Goal: Task Accomplishment & Management: Use online tool/utility

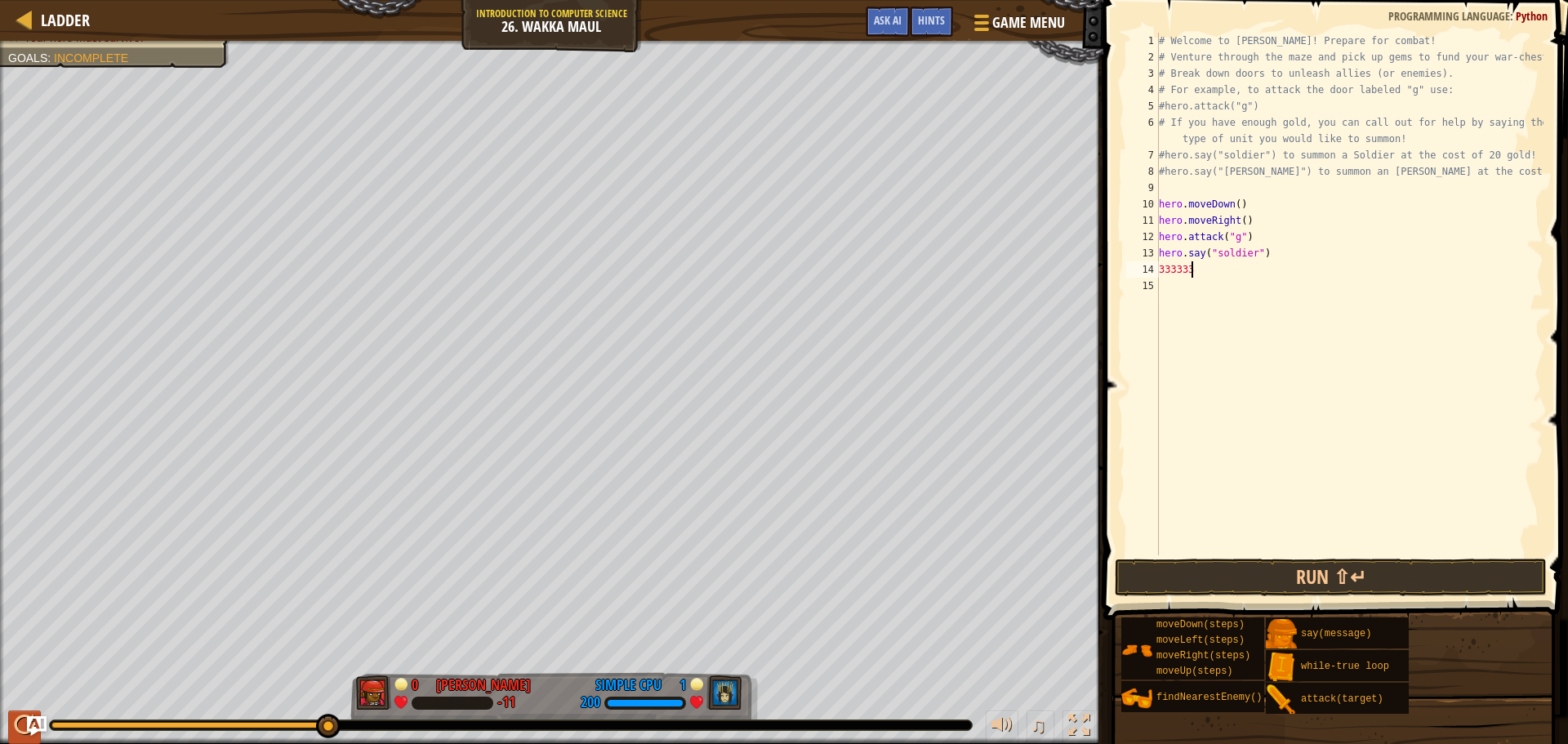
scroll to position [7, 2]
click at [25, 722] on div at bounding box center [25, 725] width 21 height 21
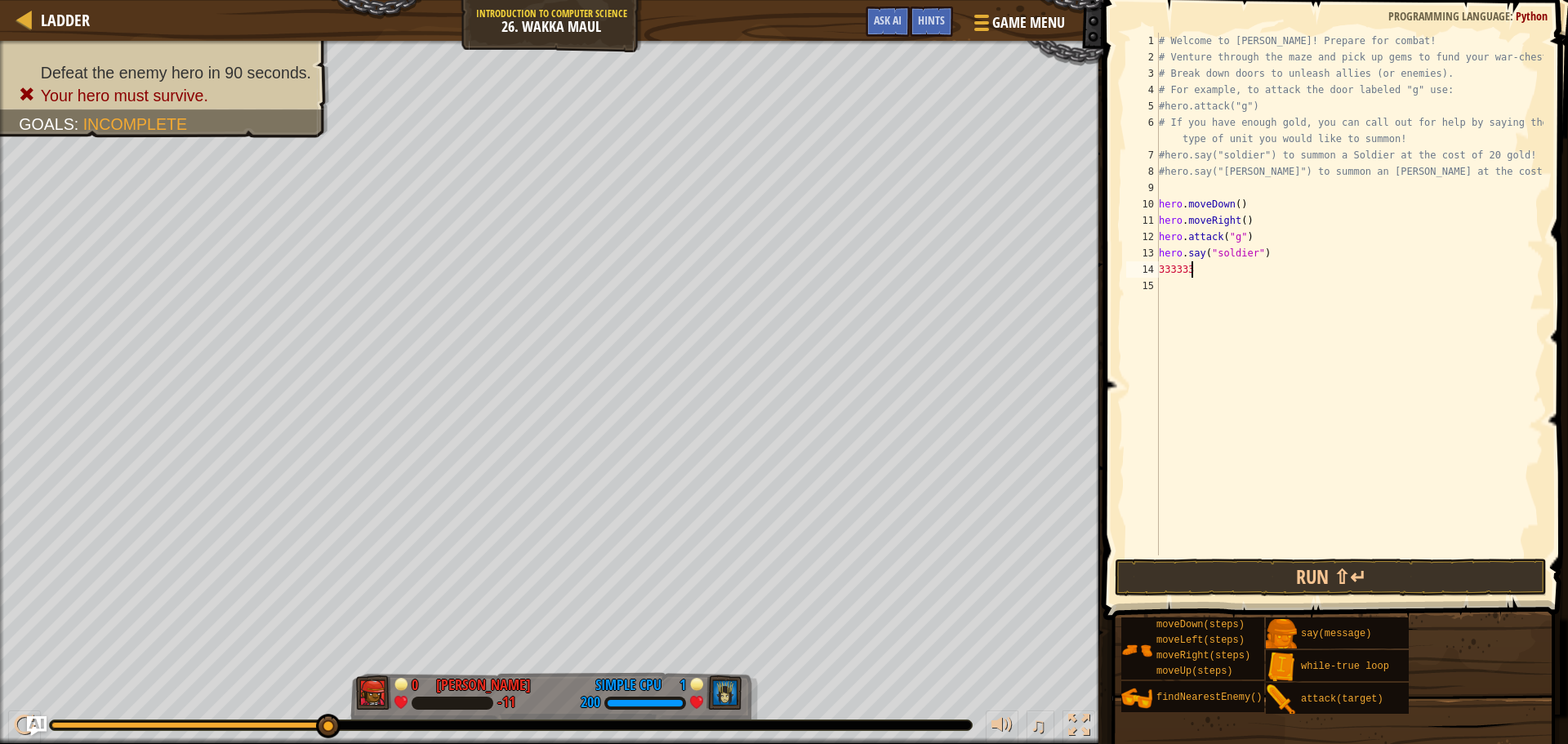
drag, startPoint x: 62, startPoint y: 720, endPoint x: 470, endPoint y: 707, distance: 408.2
click at [470, 707] on div "♫" at bounding box center [552, 721] width 1103 height 49
drag, startPoint x: 1254, startPoint y: 217, endPoint x: 1259, endPoint y: 266, distance: 49.3
click at [1251, 219] on div "# Welcome to [PERSON_NAME]! Prepare for combat! # Venture through the maze and …" at bounding box center [1349, 310] width 387 height 555
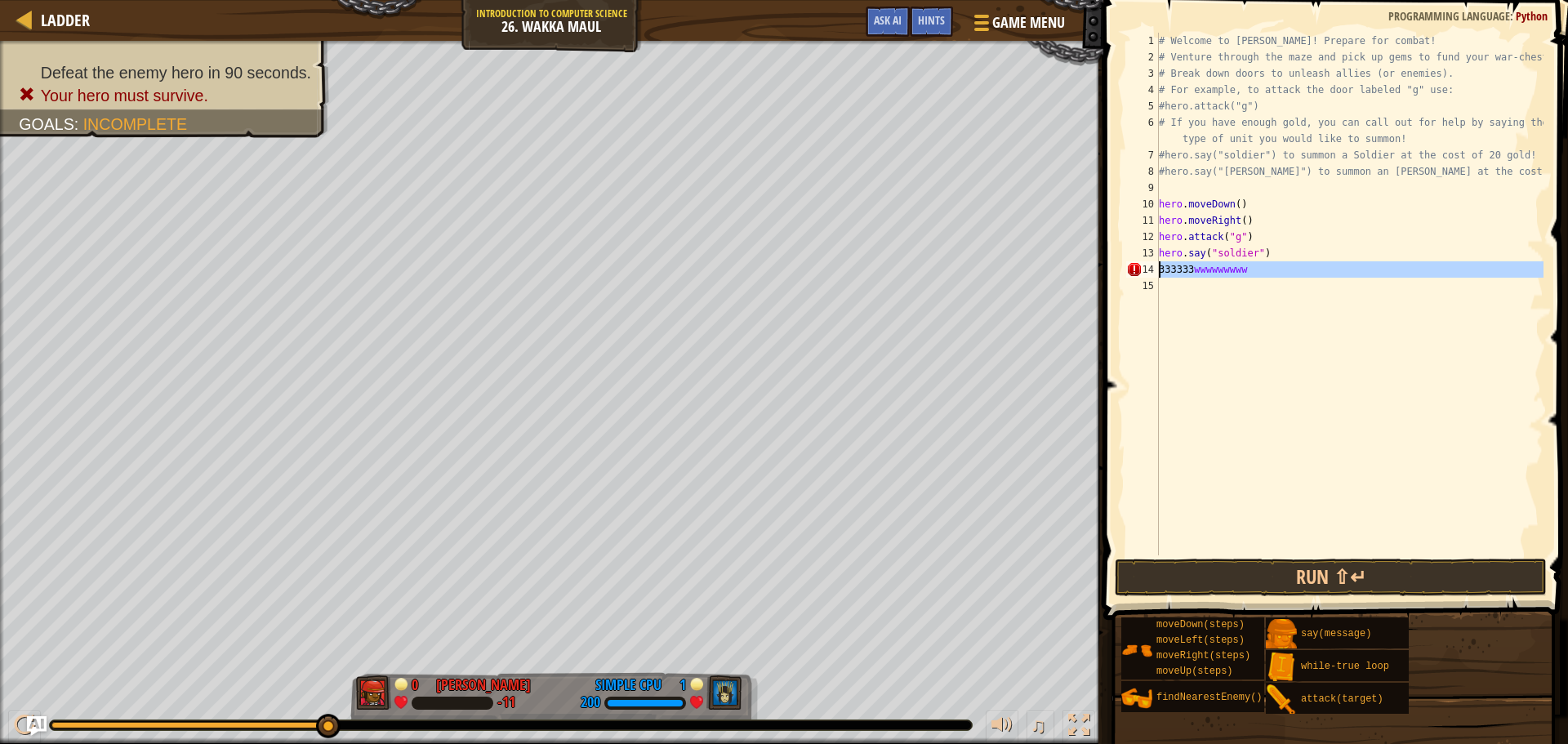
drag, startPoint x: 1262, startPoint y: 278, endPoint x: 1144, endPoint y: 273, distance: 118.1
click at [1144, 273] on div "hero.moveRight() 1 2 3 4 5 6 7 8 9 10 11 12 13 14 15 # Welcome to Wakka Maul! P…" at bounding box center [1333, 294] width 420 height 523
type textarea "333333wwwwwwwww"
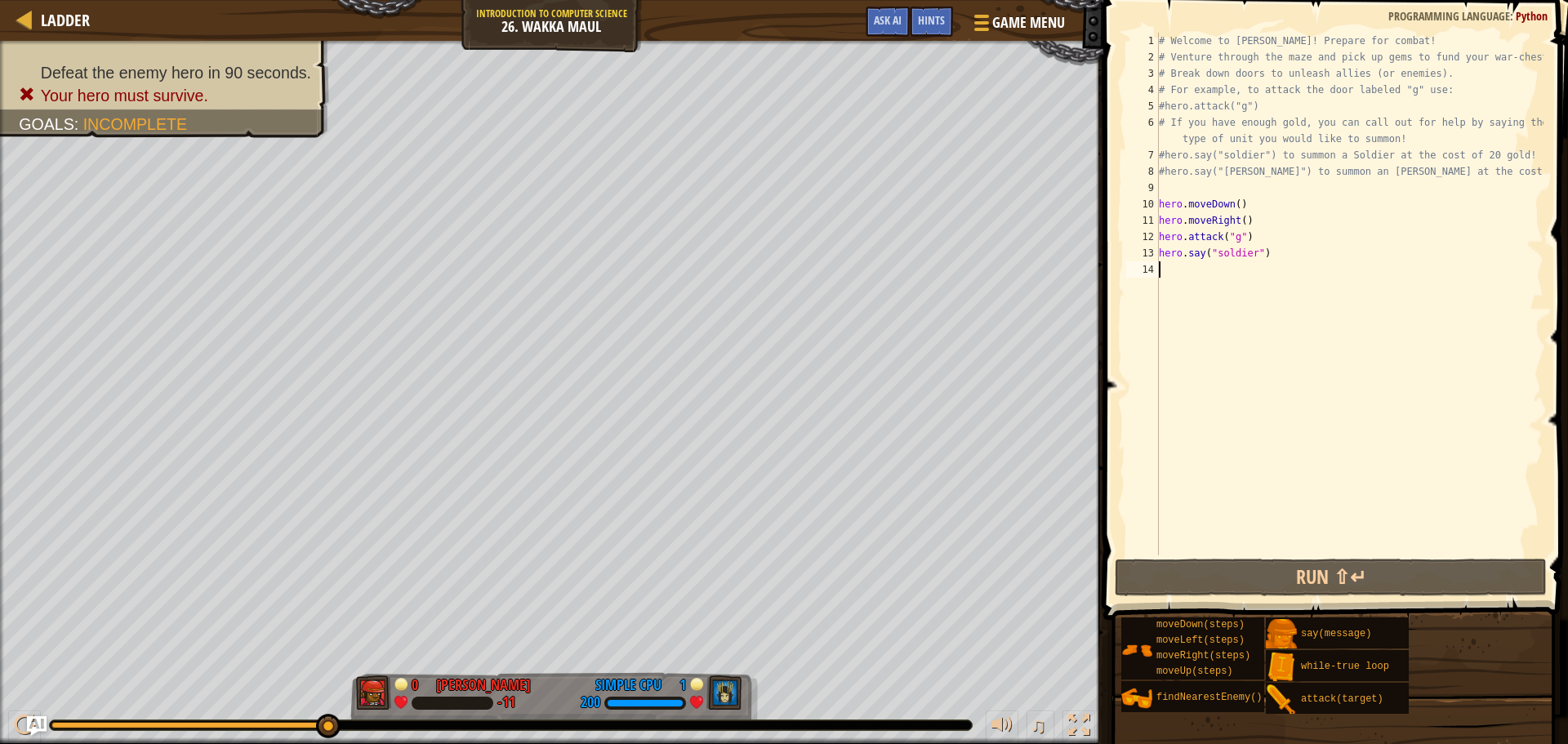
scroll to position [7, 0]
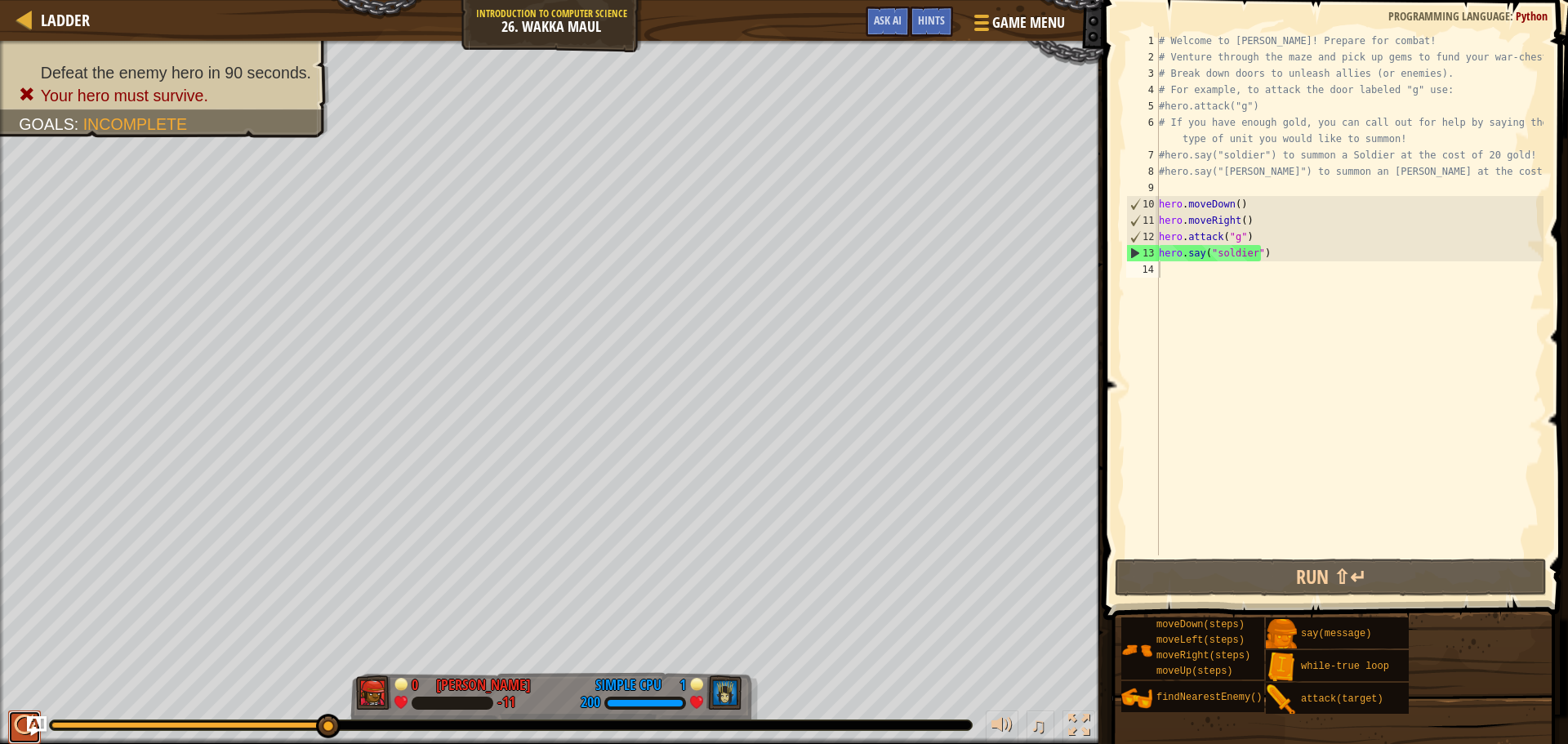
click at [20, 728] on div at bounding box center [25, 725] width 21 height 21
drag, startPoint x: 445, startPoint y: 678, endPoint x: 394, endPoint y: 712, distance: 61.3
click at [447, 680] on div "[PERSON_NAME]" at bounding box center [483, 686] width 94 height 21
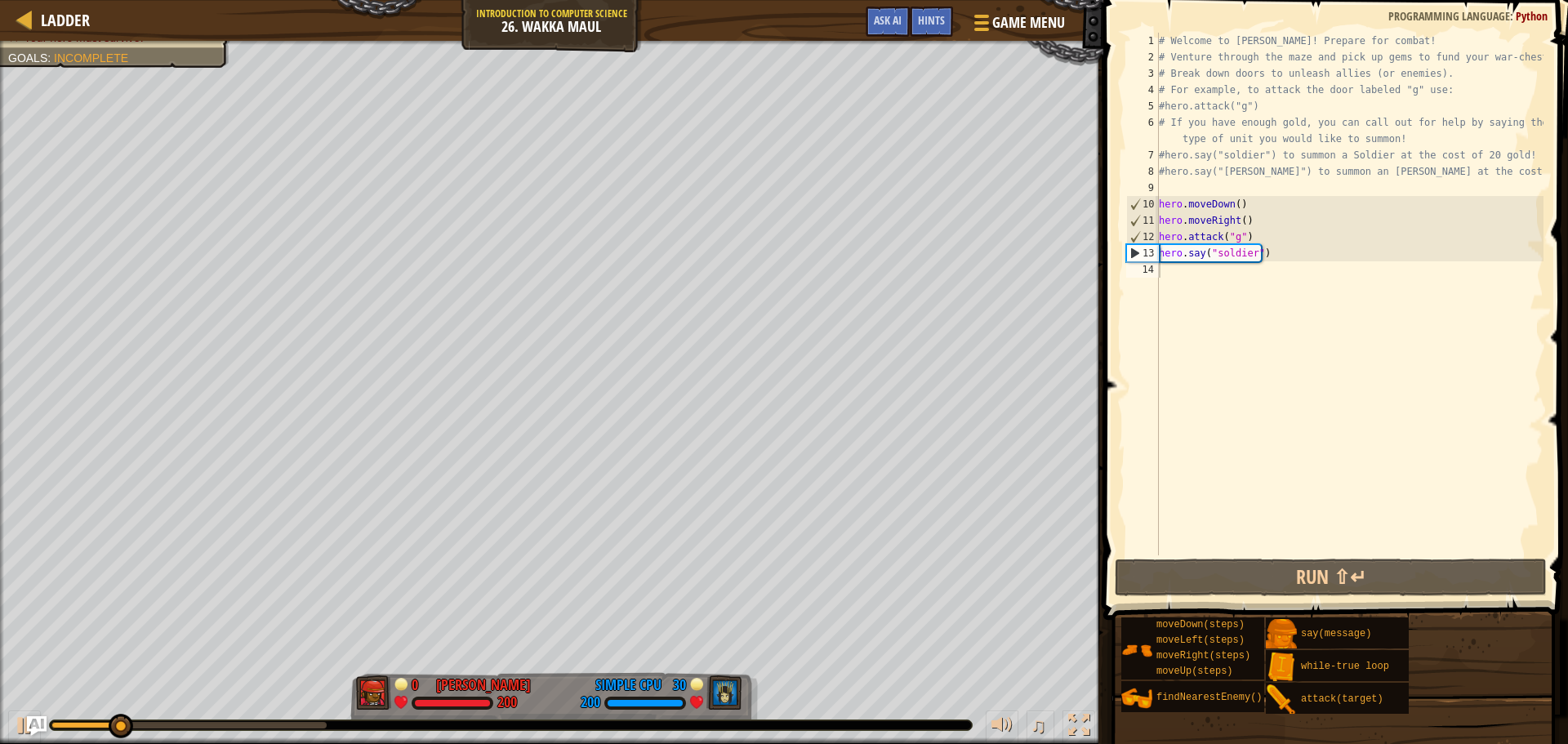
click at [1273, 282] on div "# Welcome to [PERSON_NAME]! Prepare for combat! # Venture through the maze and …" at bounding box center [1349, 310] width 387 height 555
type textarea "y"
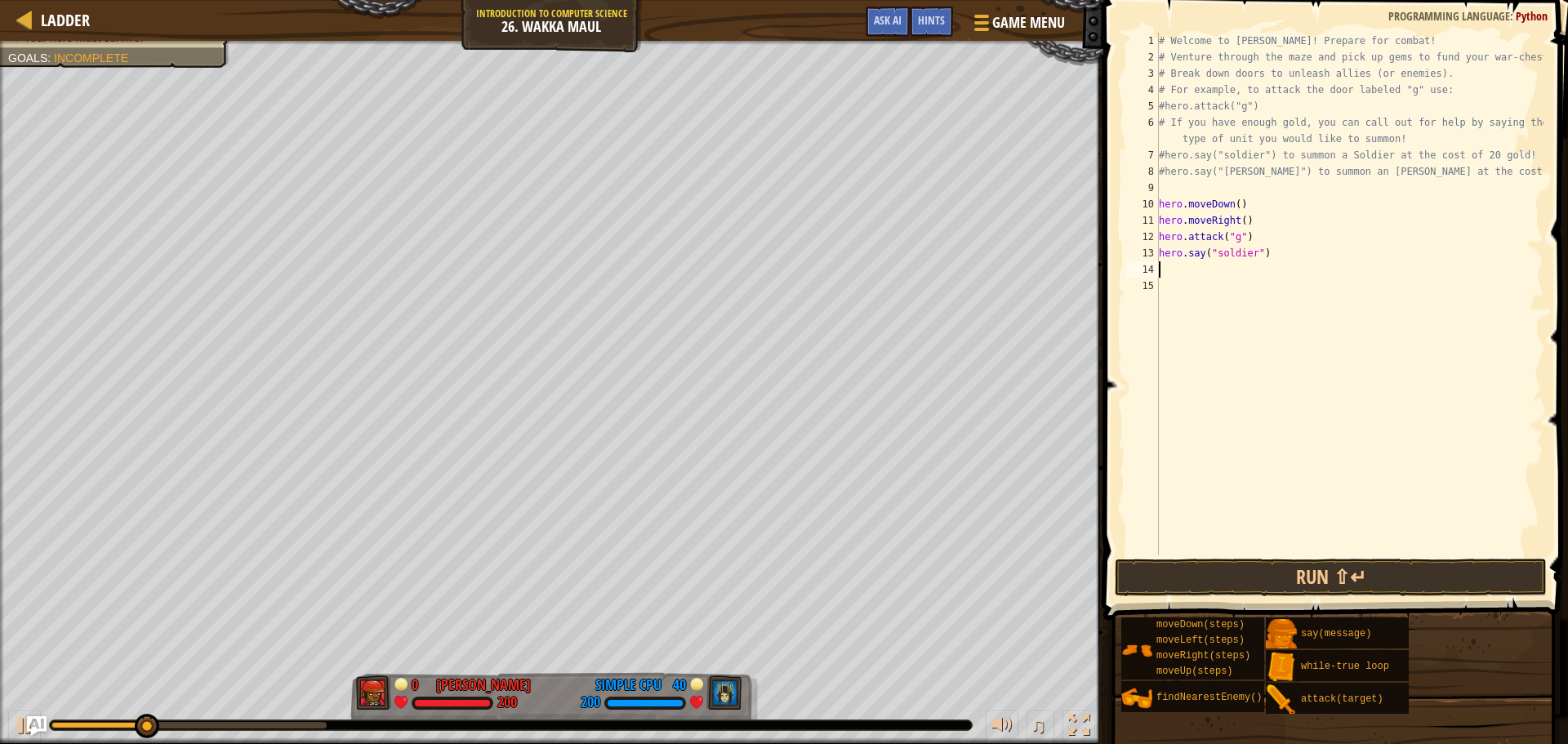
type textarea "h"
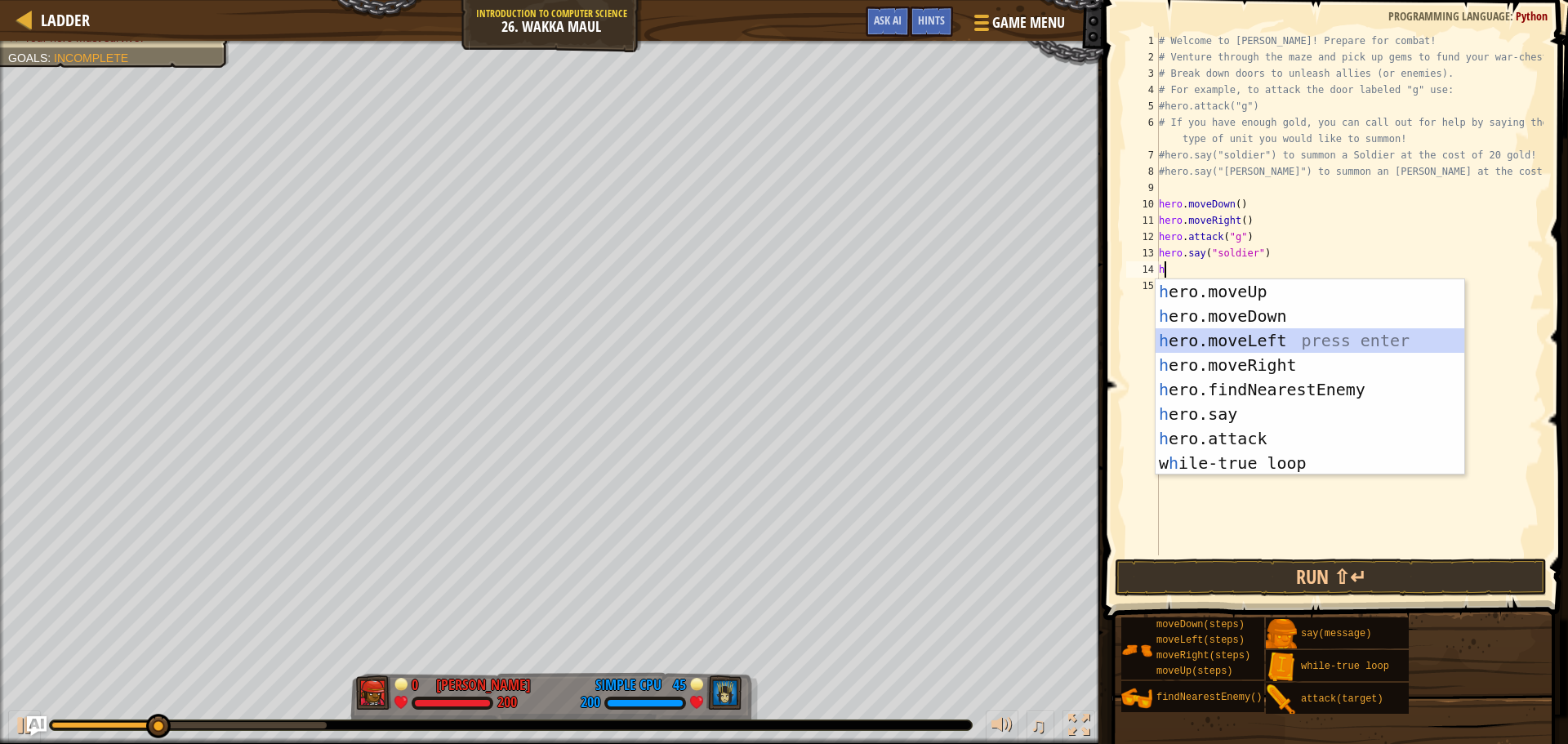
click at [1285, 351] on div "h ero.moveUp press enter h ero.moveDown press enter h ero.moveLeft press enter …" at bounding box center [1309, 402] width 309 height 245
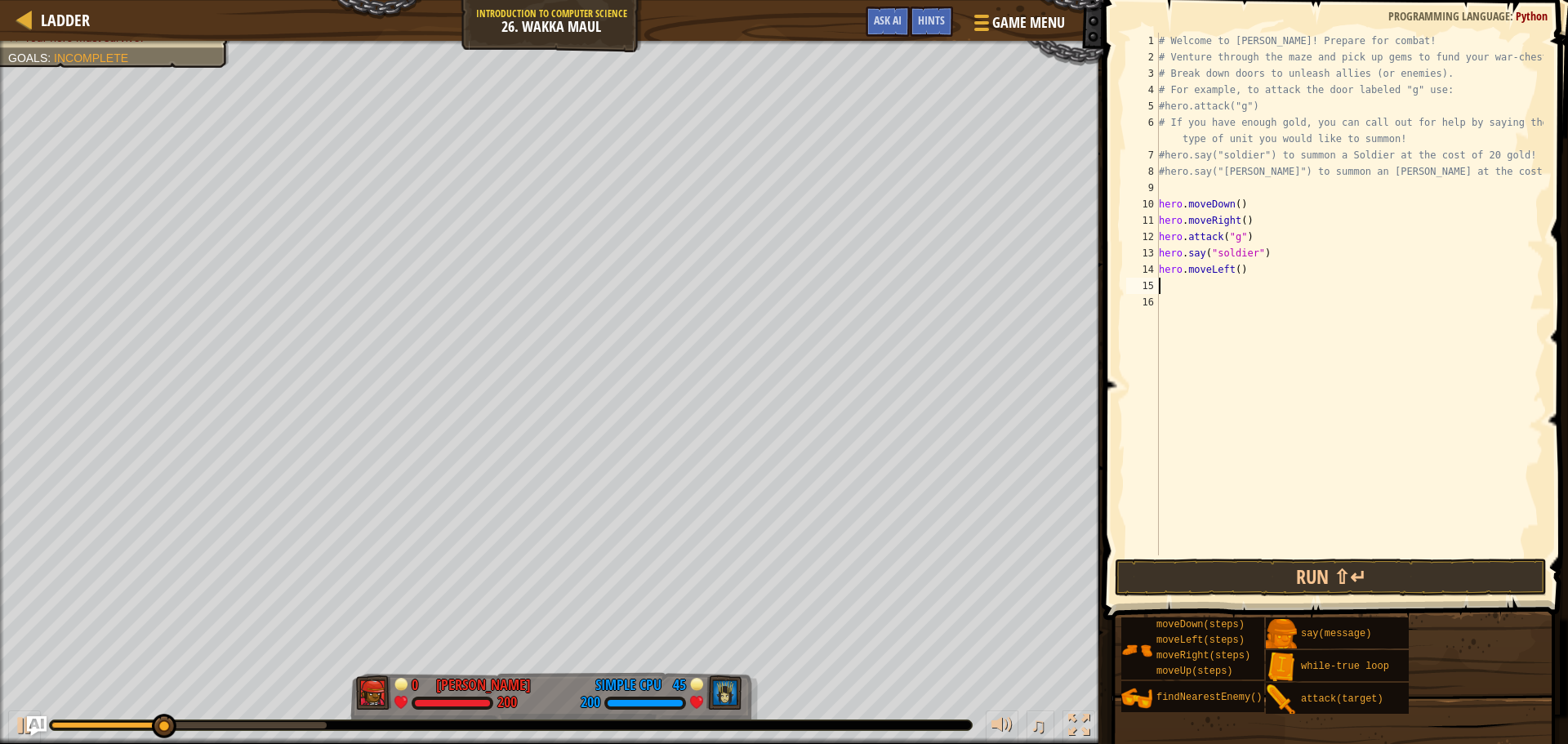
click at [1236, 278] on div "# Welcome to [PERSON_NAME]! Prepare for combat! # Venture through the maze and …" at bounding box center [1349, 310] width 387 height 555
click at [1236, 271] on div "# Welcome to [PERSON_NAME]! Prepare for combat! # Venture through the maze and …" at bounding box center [1349, 310] width 387 height 555
drag, startPoint x: 1250, startPoint y: 274, endPoint x: 1127, endPoint y: 276, distance: 123.0
click at [1127, 276] on div "hero.moveLeft() 1 2 3 4 5 6 7 8 9 10 11 12 13 14 15 16 # Welcome to Wakka Maul!…" at bounding box center [1333, 294] width 420 height 523
type textarea "h"
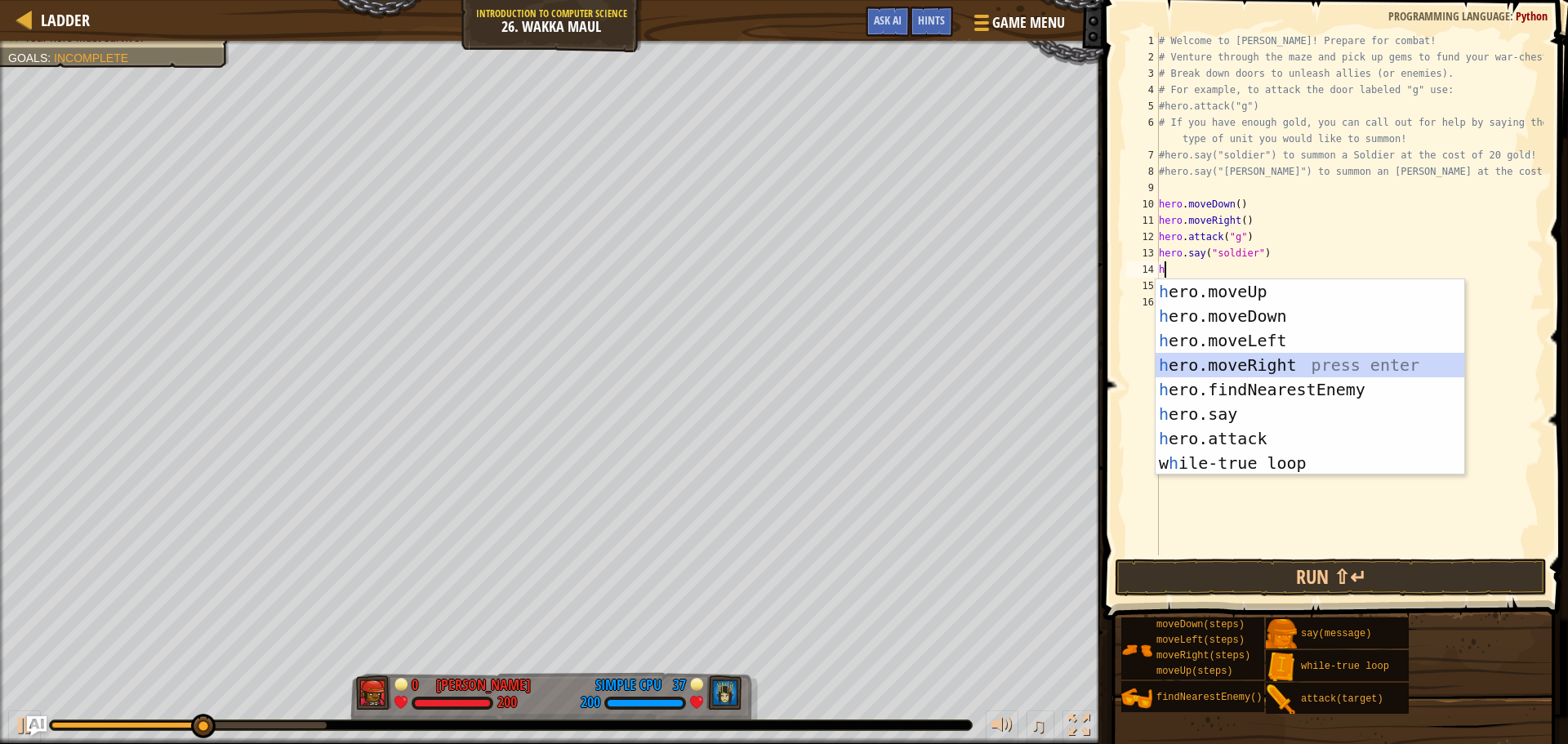
click at [1312, 356] on div "h ero.moveUp press enter h ero.moveDown press enter h ero.moveLeft press enter …" at bounding box center [1309, 402] width 309 height 245
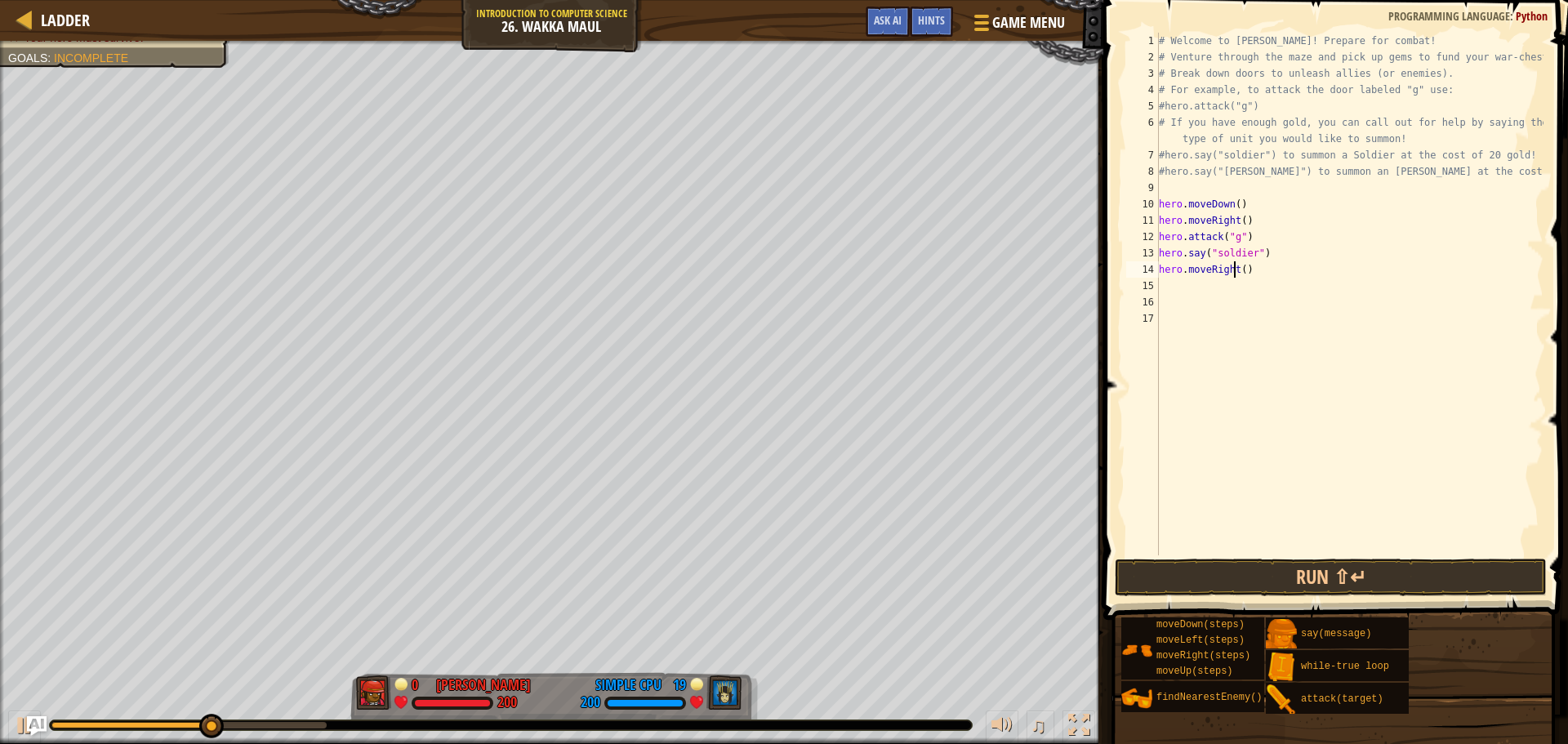
click at [1233, 274] on div "# Welcome to [PERSON_NAME]! Prepare for combat! # Venture through the maze and …" at bounding box center [1349, 310] width 387 height 555
click at [1242, 272] on div "# Welcome to [PERSON_NAME]! Prepare for combat! # Venture through the maze and …" at bounding box center [1349, 310] width 387 height 555
click at [1242, 274] on div "# Welcome to [PERSON_NAME]! Prepare for combat! # Venture through the maze and …" at bounding box center [1349, 310] width 387 height 555
click at [1240, 274] on div "# Welcome to [PERSON_NAME]! Prepare for combat! # Venture through the maze and …" at bounding box center [1349, 310] width 387 height 555
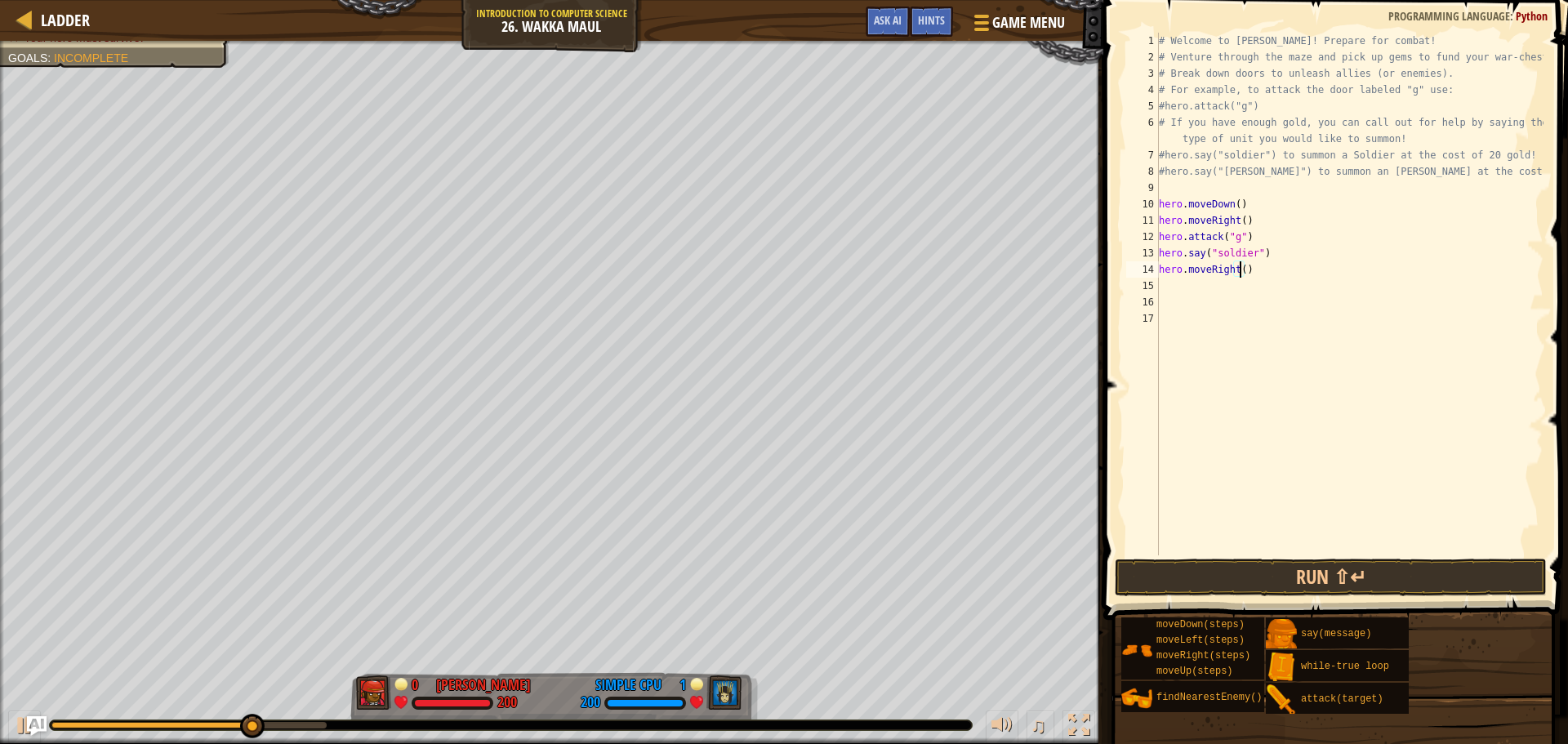
type textarea "hero.moveRight(2)"
click at [1215, 293] on div "# Welcome to [PERSON_NAME]! Prepare for combat! # Venture through the maze and …" at bounding box center [1349, 310] width 387 height 555
type textarea "h"
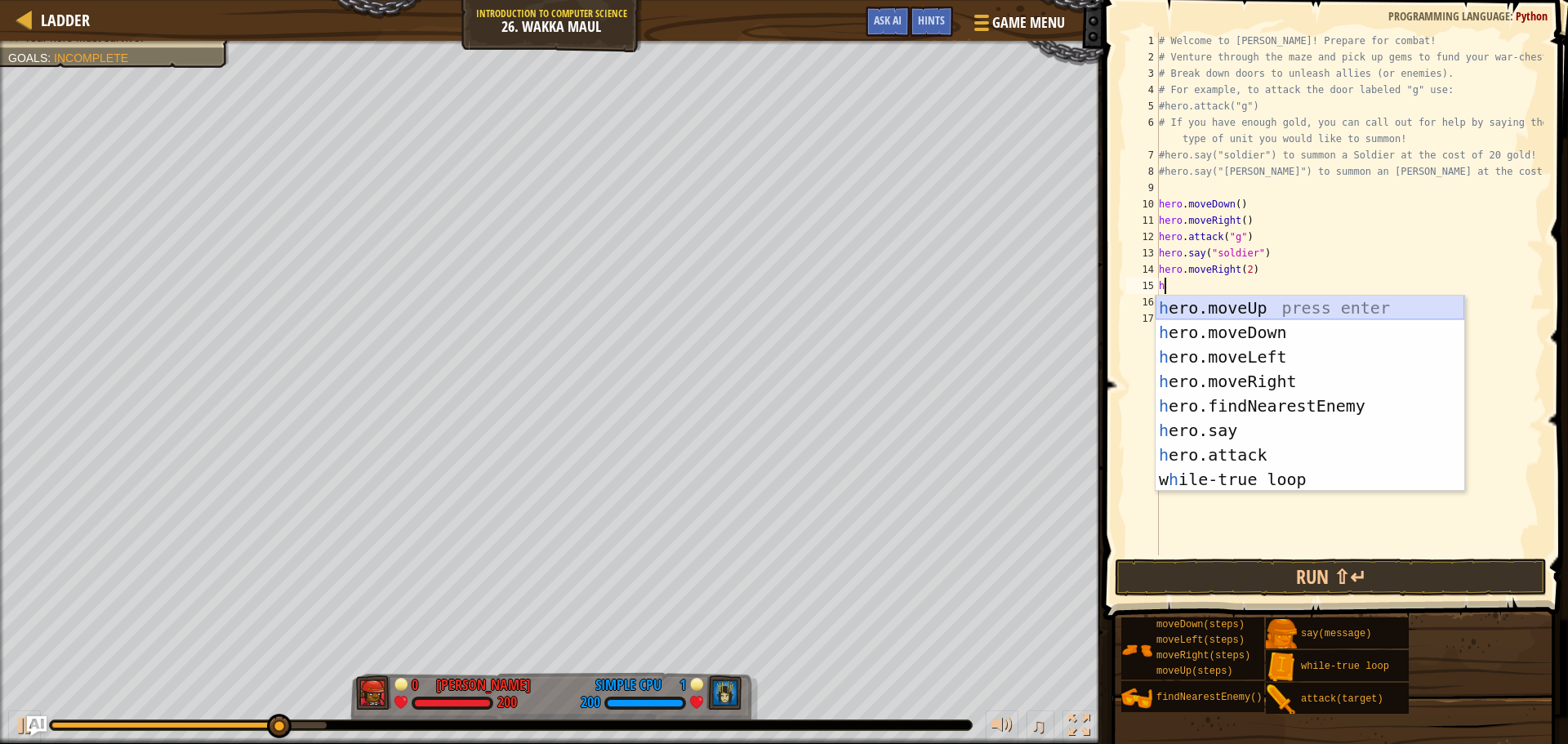
click at [1257, 313] on div "h ero.moveUp press enter h ero.moveDown press enter h ero.moveLeft press enter …" at bounding box center [1309, 418] width 309 height 245
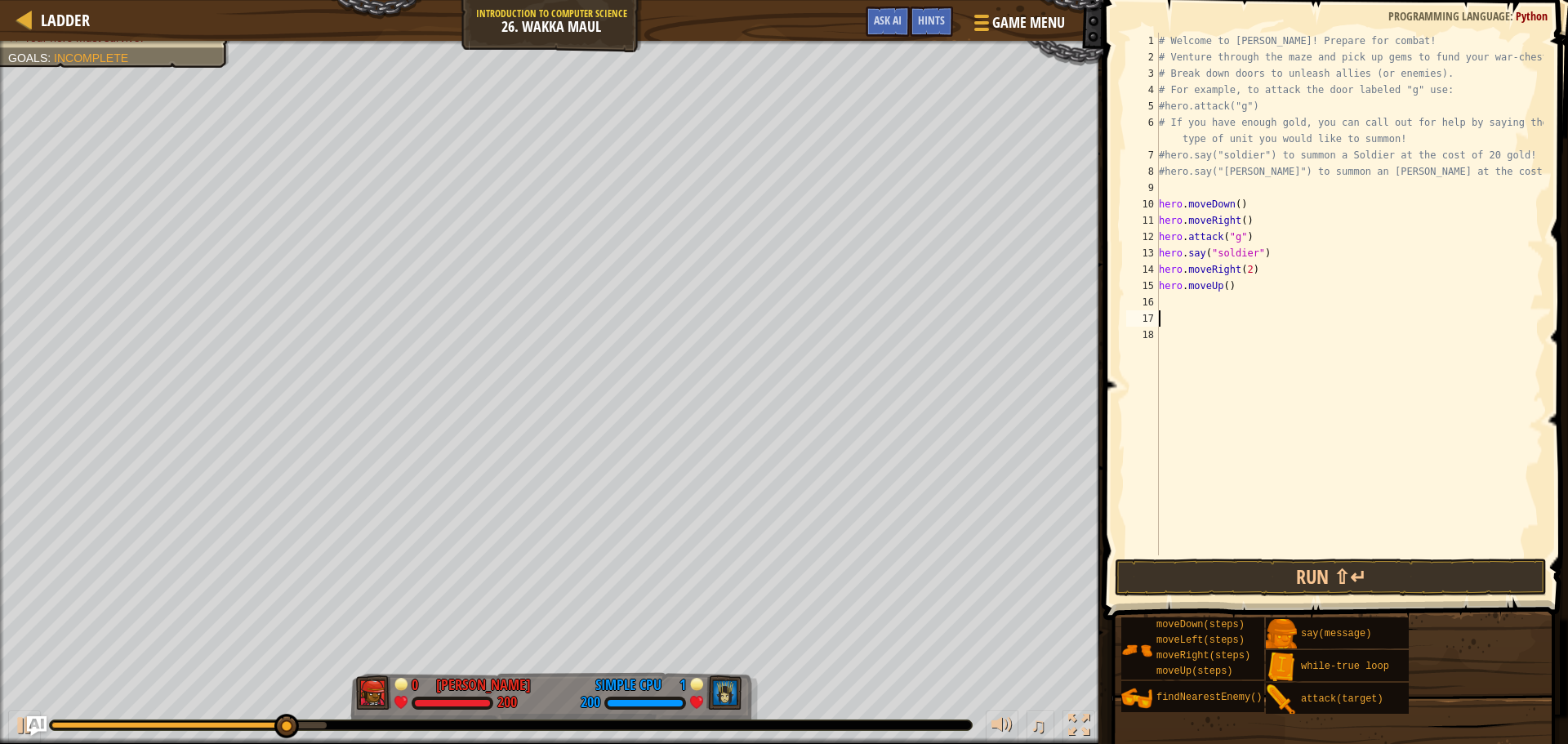
click at [1257, 313] on div "# Welcome to [PERSON_NAME]! Prepare for combat! # Venture through the maze and …" at bounding box center [1349, 310] width 387 height 555
click at [1254, 305] on div "# Welcome to [PERSON_NAME]! Prepare for combat! # Venture through the maze and …" at bounding box center [1349, 310] width 387 height 555
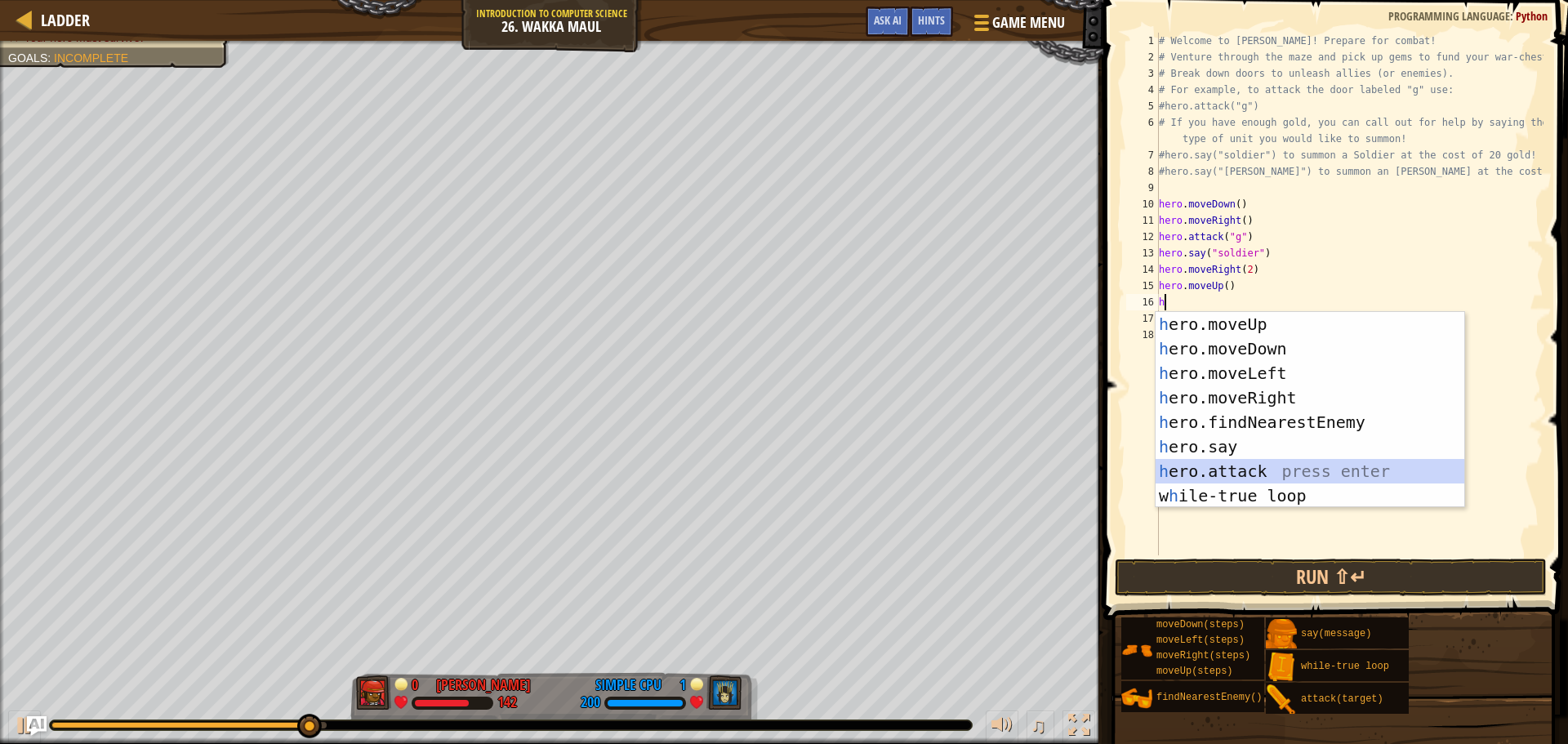
click at [1276, 470] on div "h ero.moveUp press enter h ero.moveDown press enter h ero.moveLeft press enter …" at bounding box center [1309, 434] width 309 height 245
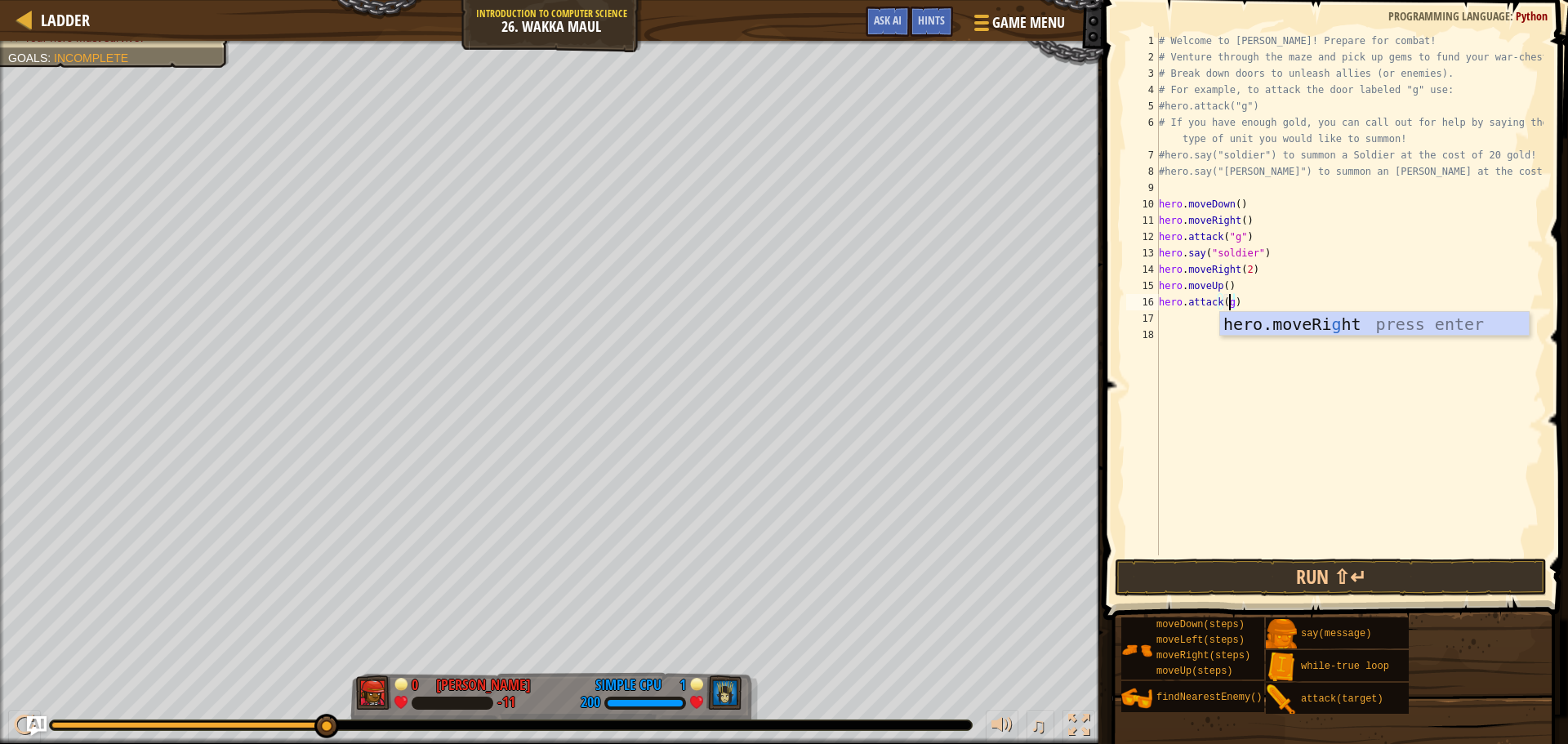
scroll to position [7, 5]
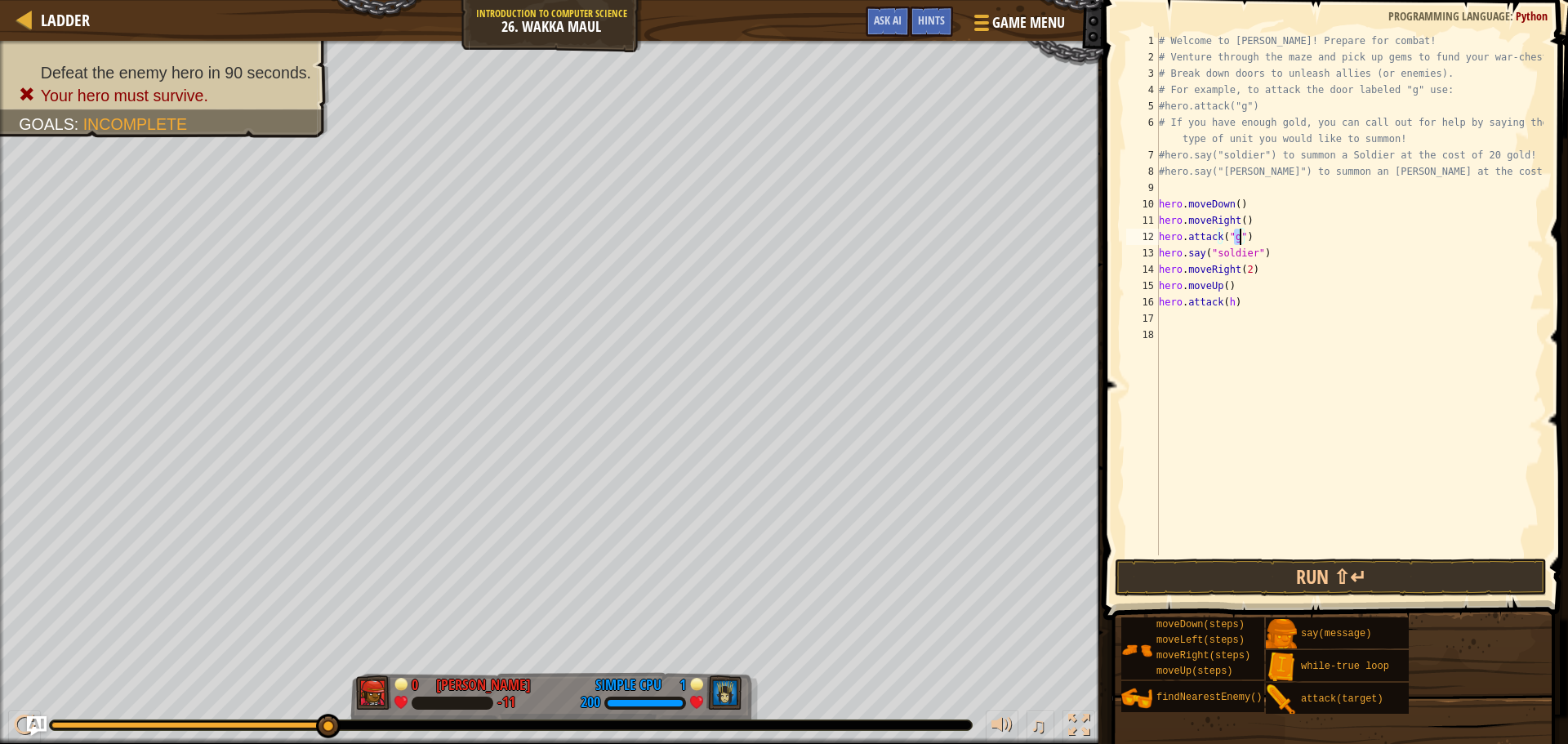
click at [1240, 237] on div "# Welcome to [PERSON_NAME]! Prepare for combat! # Venture through the maze and …" at bounding box center [1349, 310] width 387 height 555
paste textarea "vp"
click at [1222, 303] on div "# Welcome to [PERSON_NAME]! Prepare for combat! # Venture through the maze and …" at bounding box center [1349, 310] width 387 height 555
click at [1255, 245] on div "# Welcome to [PERSON_NAME]! Prepare for combat! # Venture through the maze and …" at bounding box center [1349, 310] width 387 height 555
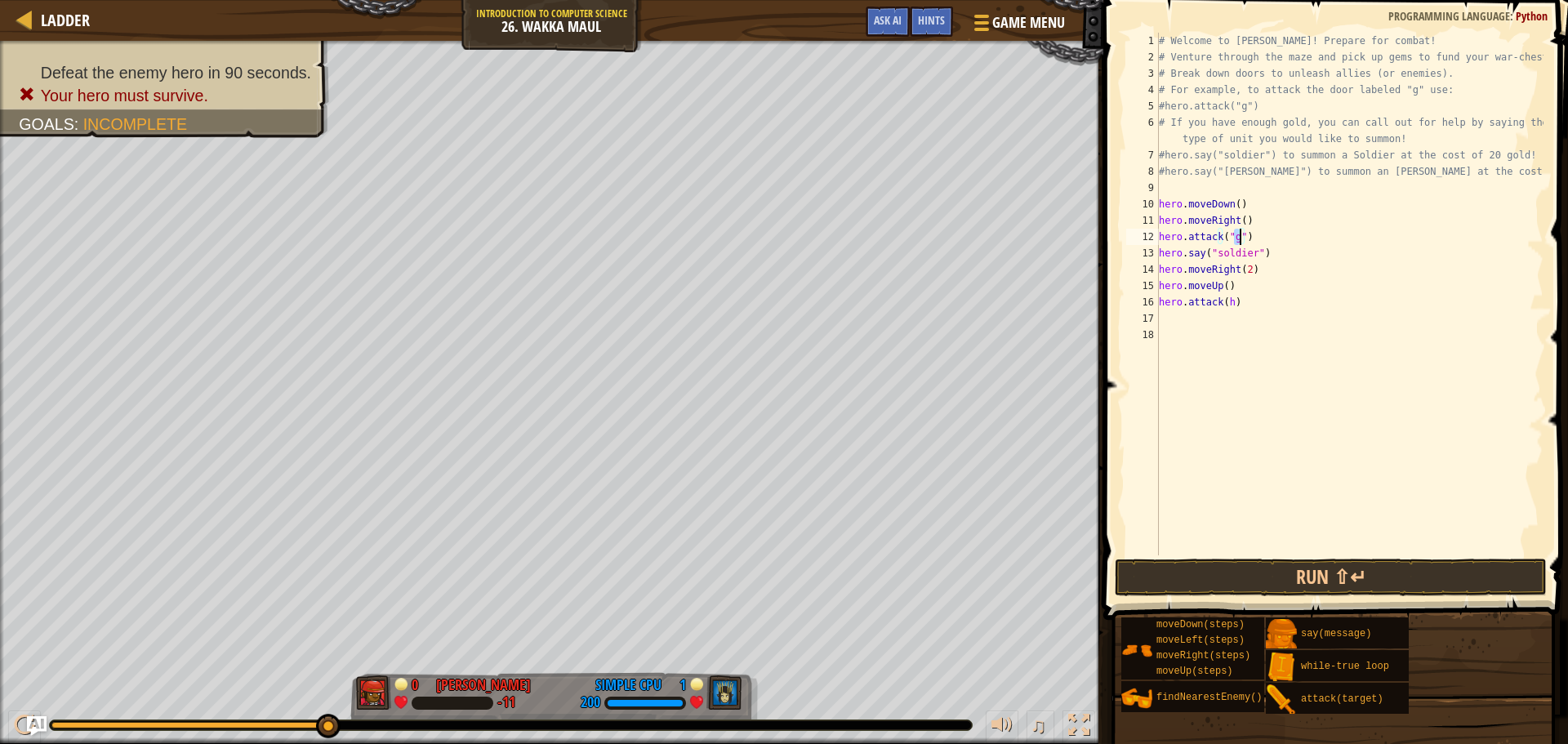
click at [1226, 304] on div "# Welcome to [PERSON_NAME]! Prepare for combat! # Venture through the maze and …" at bounding box center [1349, 310] width 387 height 555
paste textarea """
click at [1233, 303] on div "# Welcome to [PERSON_NAME]! Prepare for combat! # Venture through the maze and …" at bounding box center [1349, 310] width 387 height 555
paste textarea """
click at [1345, 567] on button "Run ⇧↵" at bounding box center [1331, 577] width 432 height 38
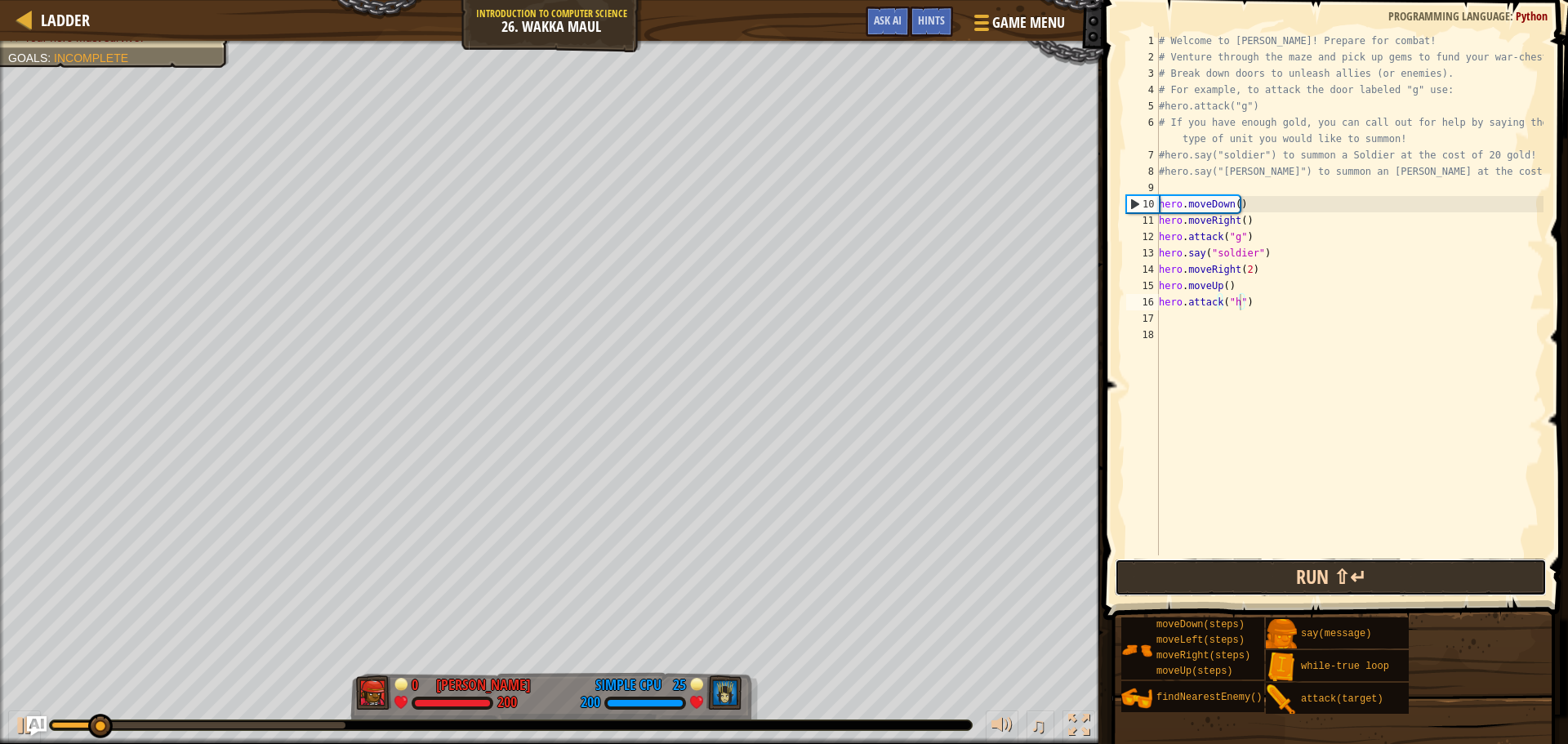
click at [1339, 573] on button "Run ⇧↵" at bounding box center [1331, 577] width 432 height 38
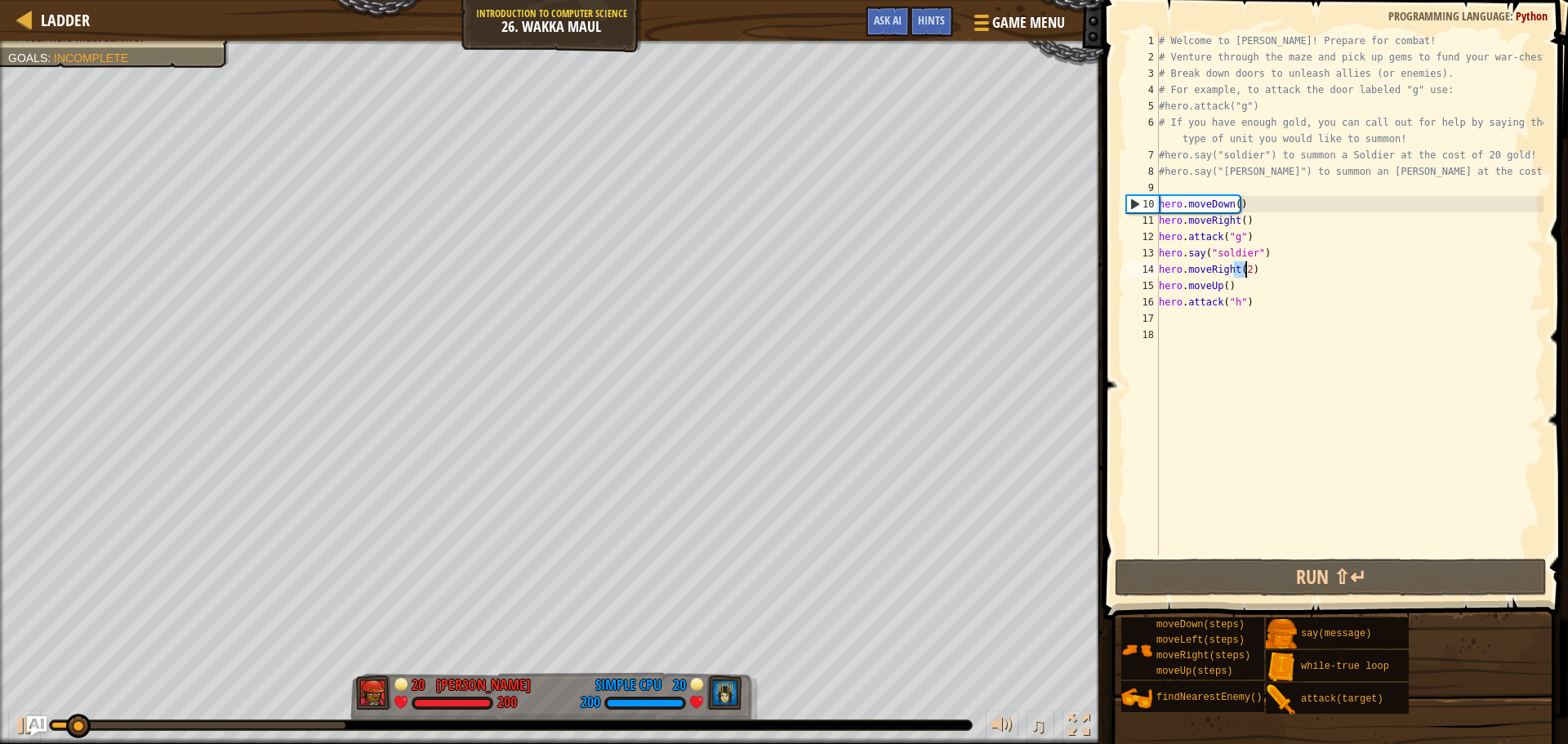
click at [1244, 269] on div "# Welcome to [PERSON_NAME]! Prepare for combat! # Venture through the maze and …" at bounding box center [1349, 310] width 387 height 555
click at [1266, 305] on div "# Welcome to [PERSON_NAME]! Prepare for combat! # Venture through the maze and …" at bounding box center [1349, 310] width 387 height 555
click at [1240, 267] on div "# Welcome to [PERSON_NAME]! Prepare for combat! # Venture through the maze and …" at bounding box center [1349, 310] width 387 height 555
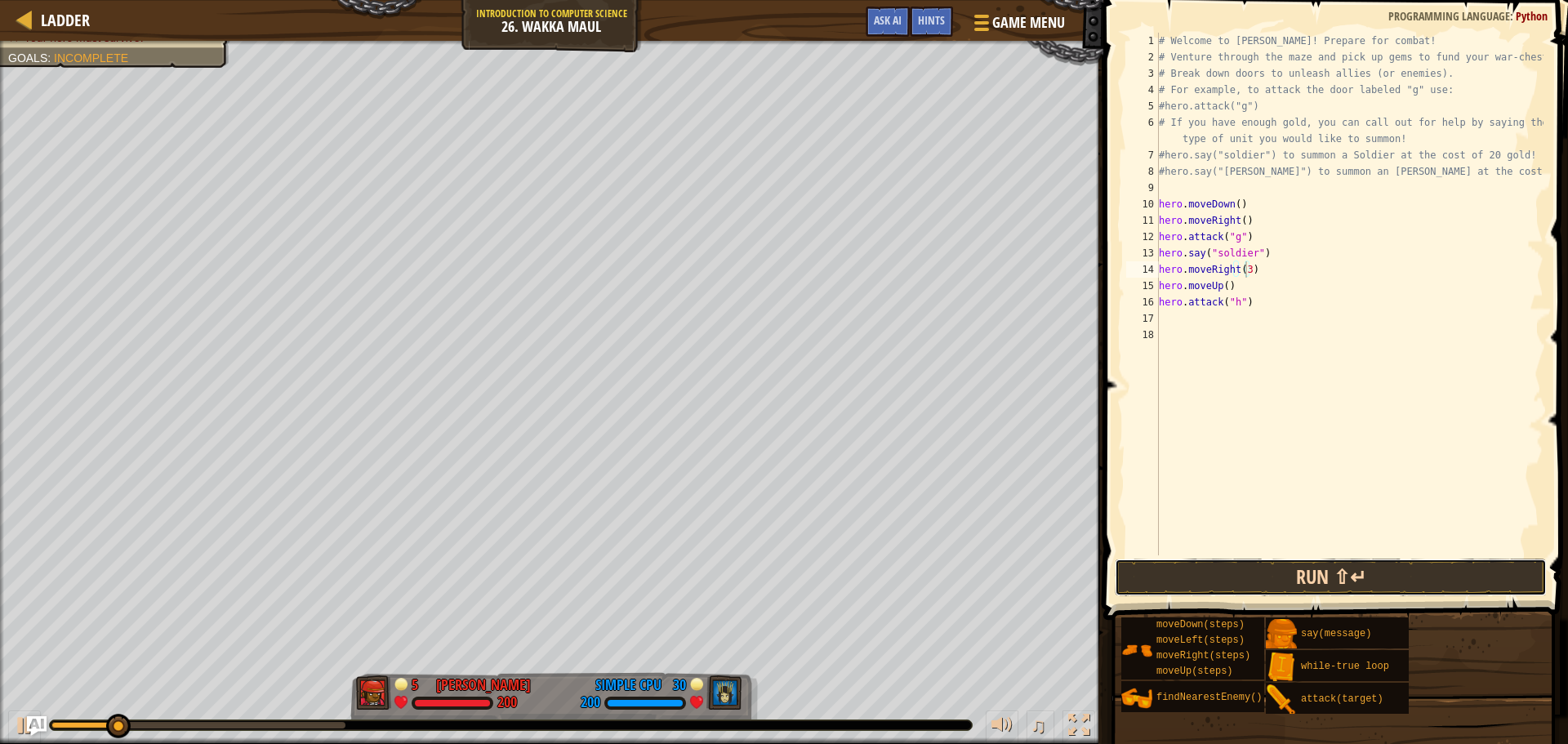
drag, startPoint x: 1355, startPoint y: 582, endPoint x: 1336, endPoint y: 582, distance: 19.0
click at [1354, 582] on button "Run ⇧↵" at bounding box center [1331, 577] width 432 height 38
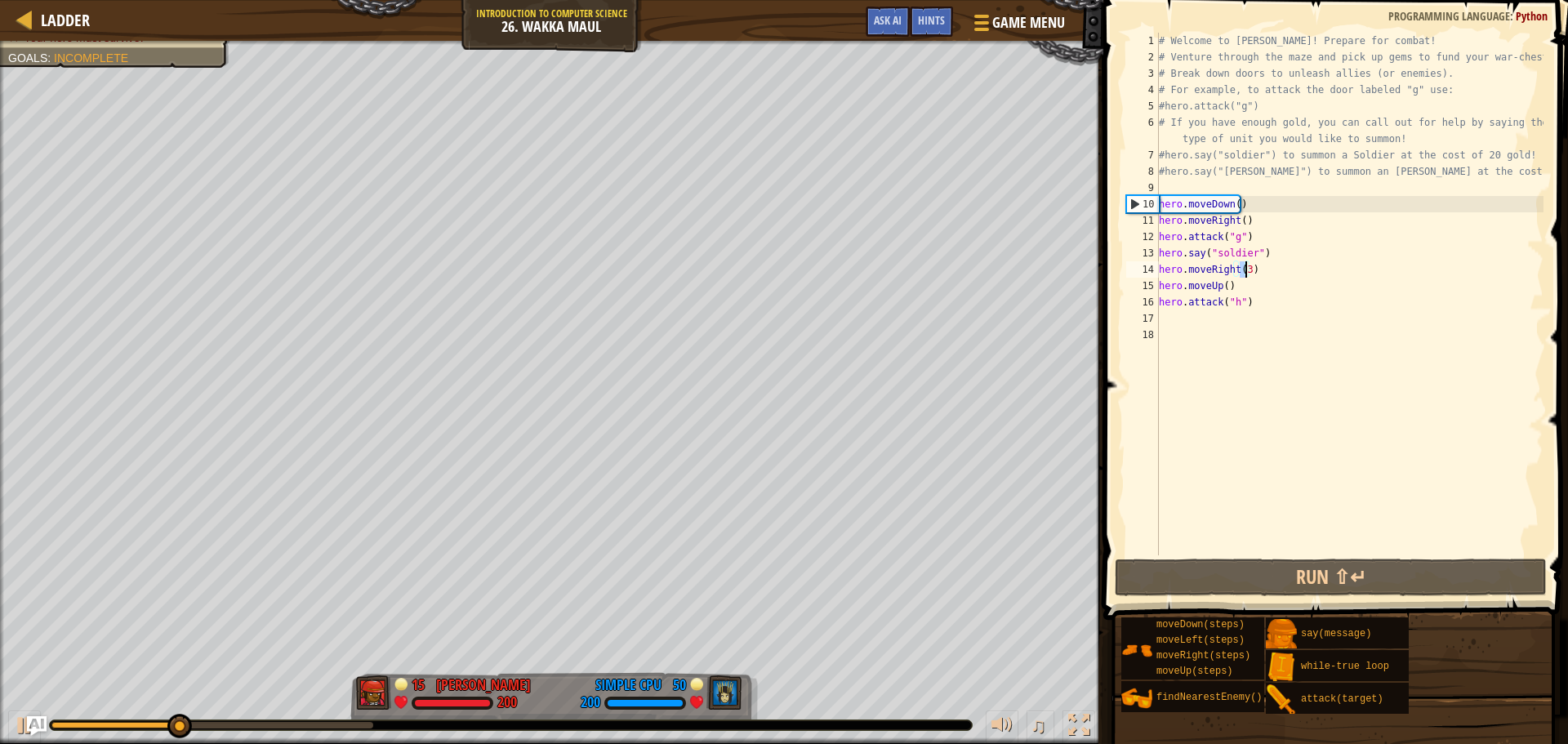
click at [1242, 274] on div "# Welcome to [PERSON_NAME]! Prepare for combat! # Venture through the maze and …" at bounding box center [1349, 310] width 387 height 555
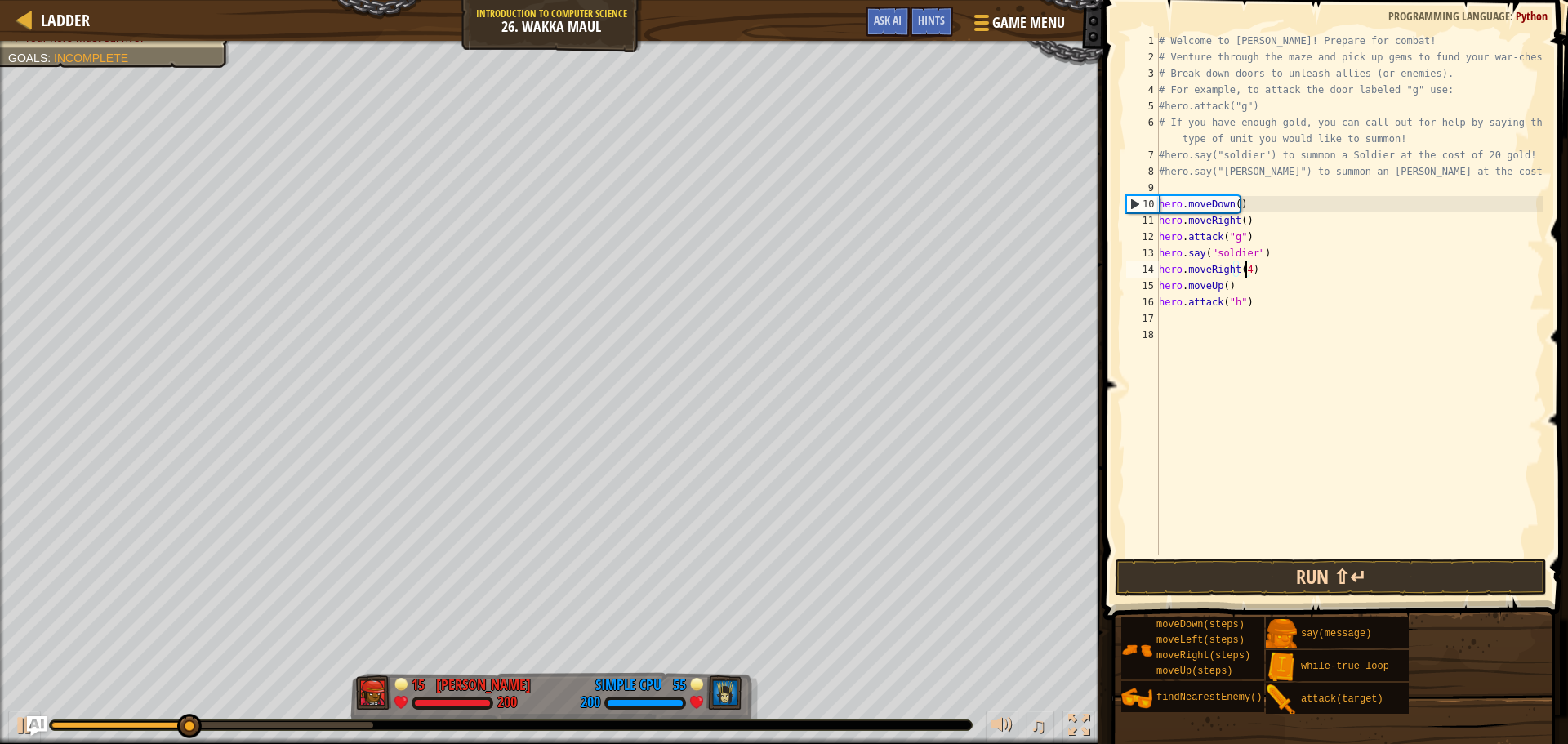
type textarea "hero.moveRight(4)"
click at [1318, 592] on button "Run ⇧↵" at bounding box center [1331, 577] width 432 height 38
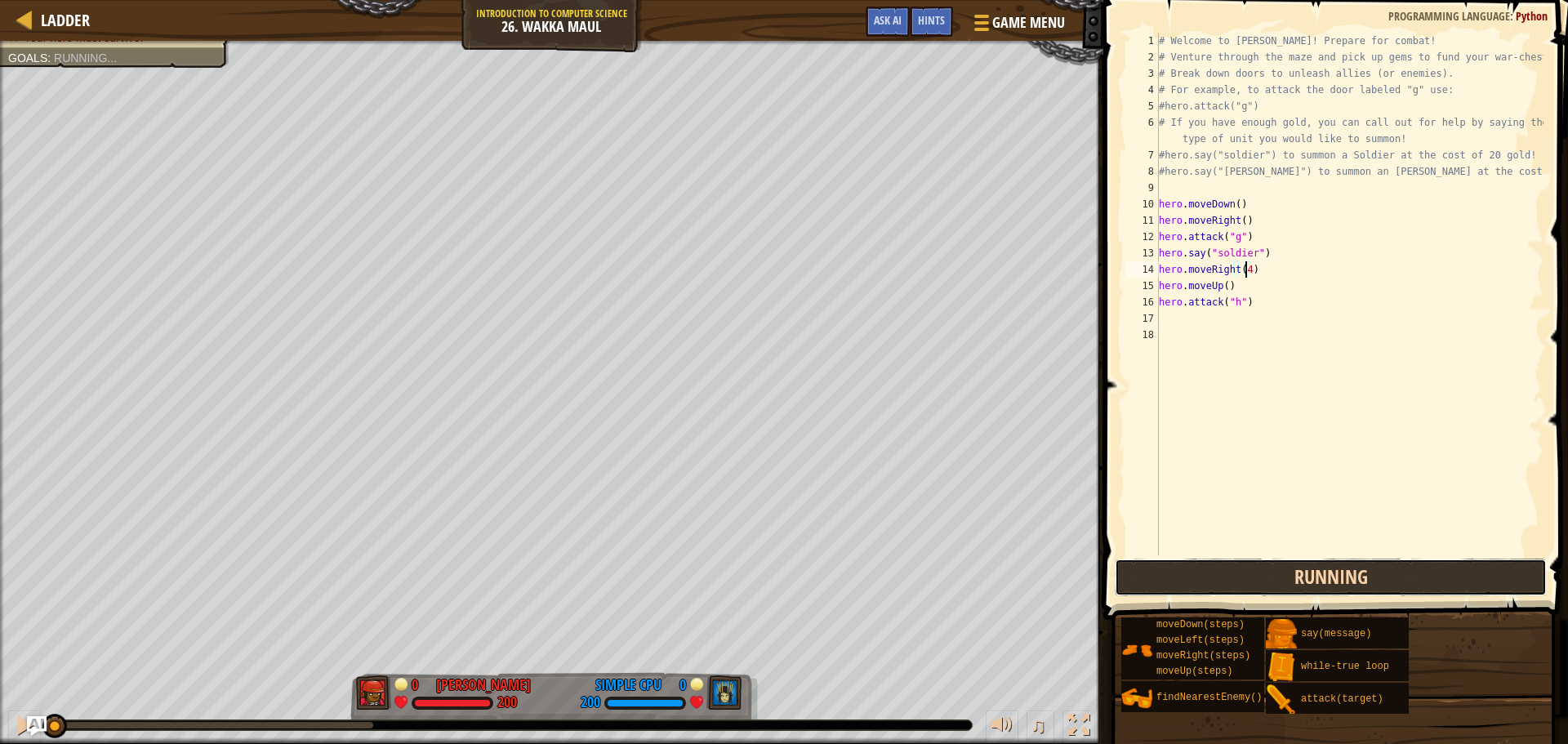
click at [1331, 571] on button "Running" at bounding box center [1331, 577] width 432 height 38
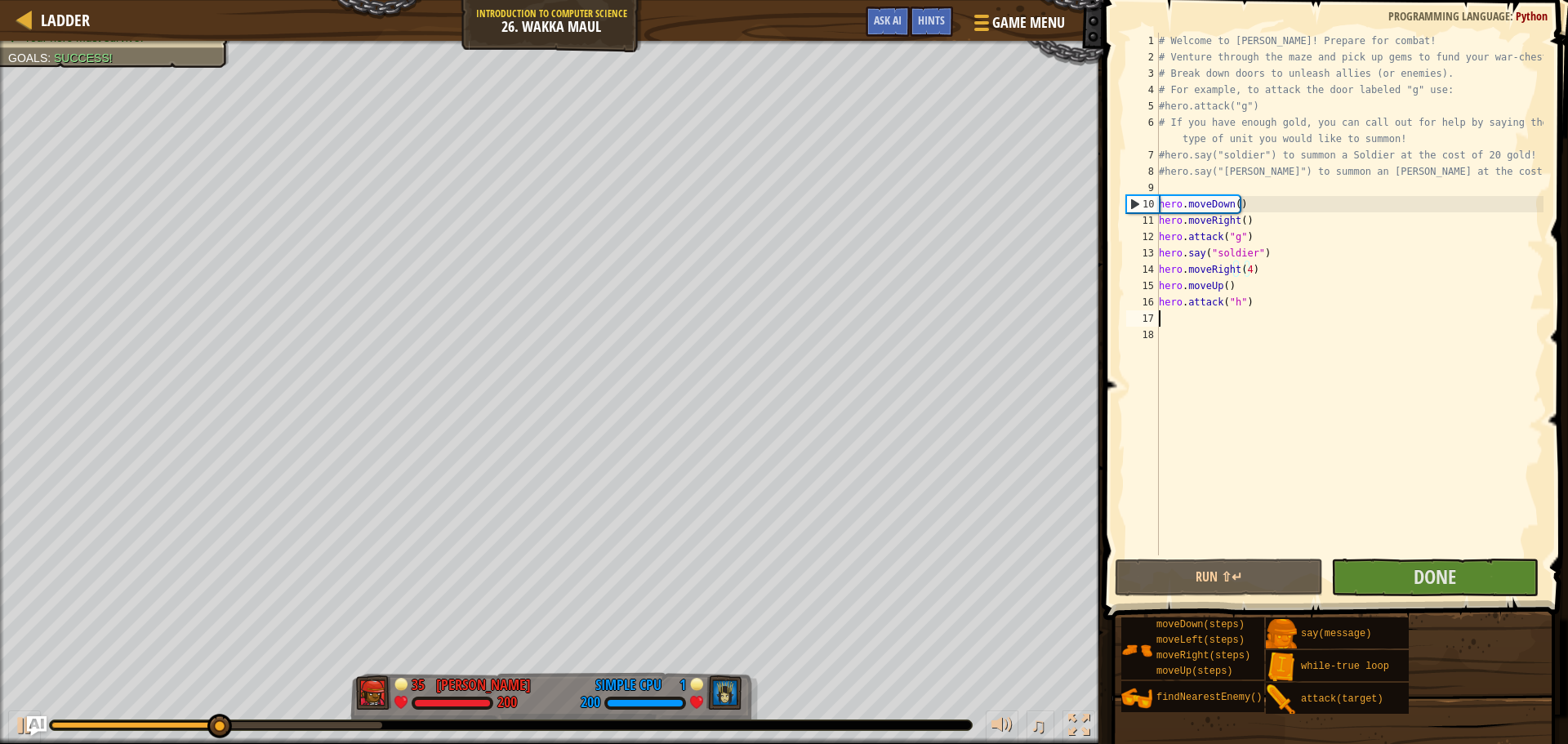
click at [1259, 324] on div "# Welcome to [PERSON_NAME]! Prepare for combat! # Venture through the maze and …" at bounding box center [1349, 310] width 387 height 555
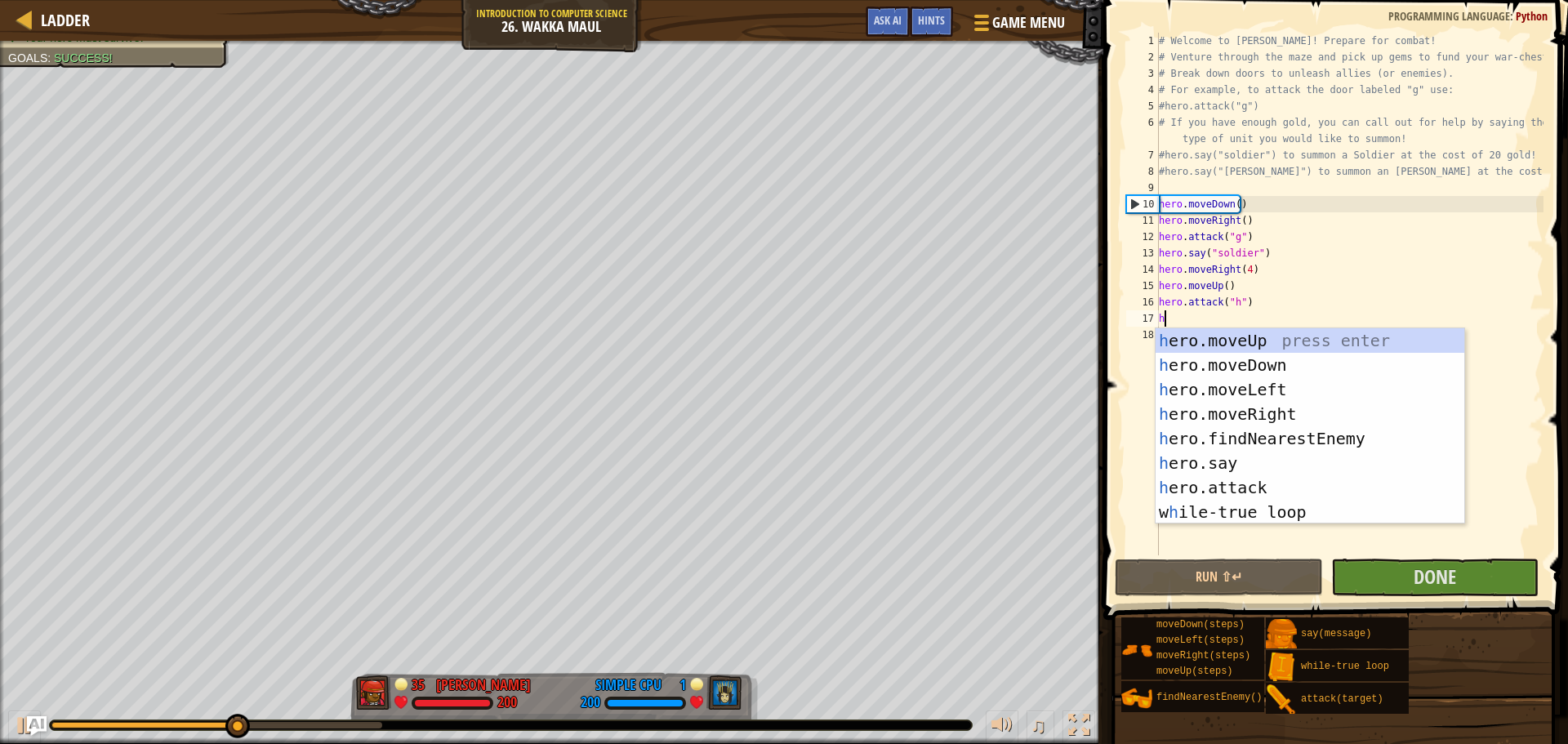
type textarea "h"
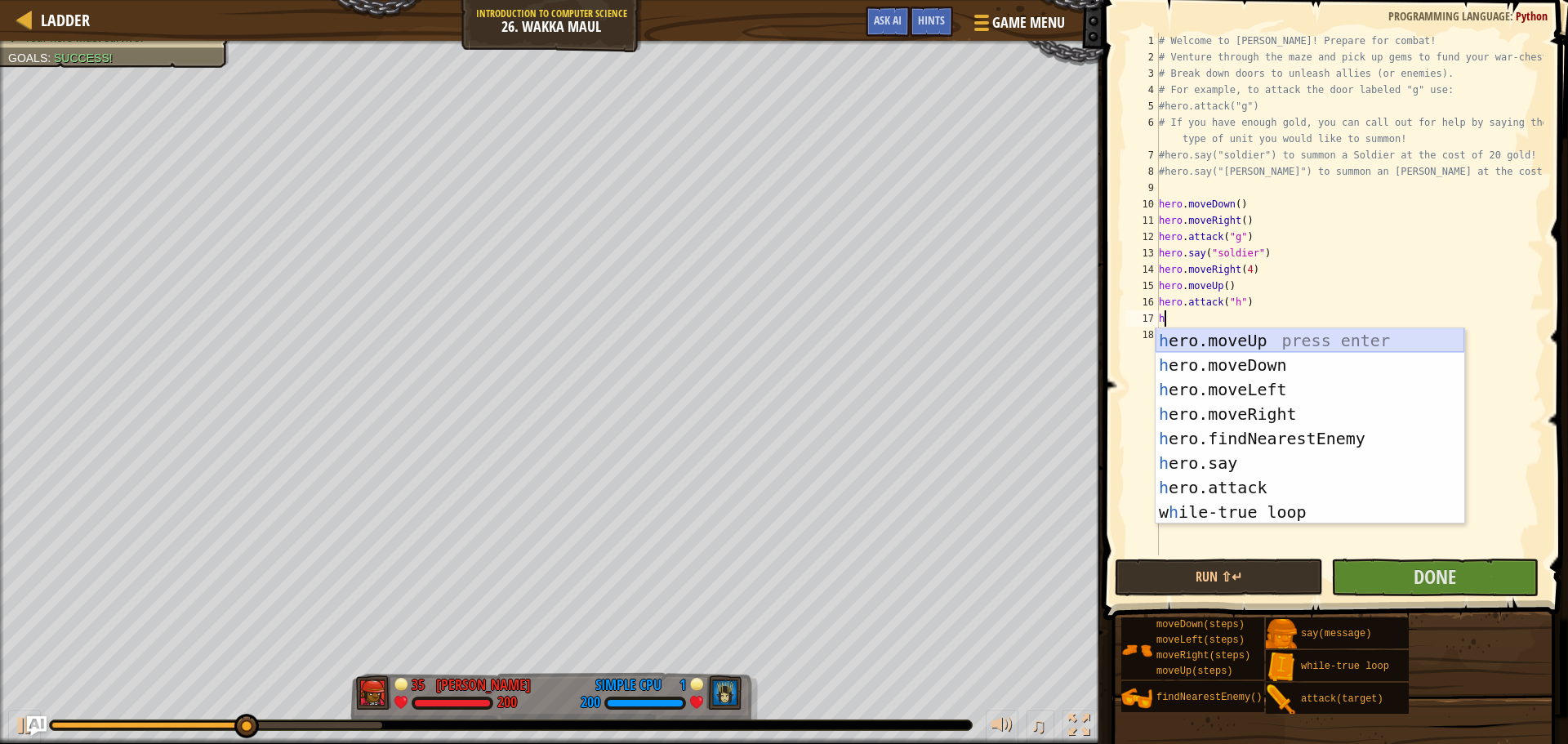
click at [1268, 347] on div "h ero.moveUp press enter h ero.moveDown press enter h ero.moveLeft press enter …" at bounding box center [1309, 451] width 309 height 245
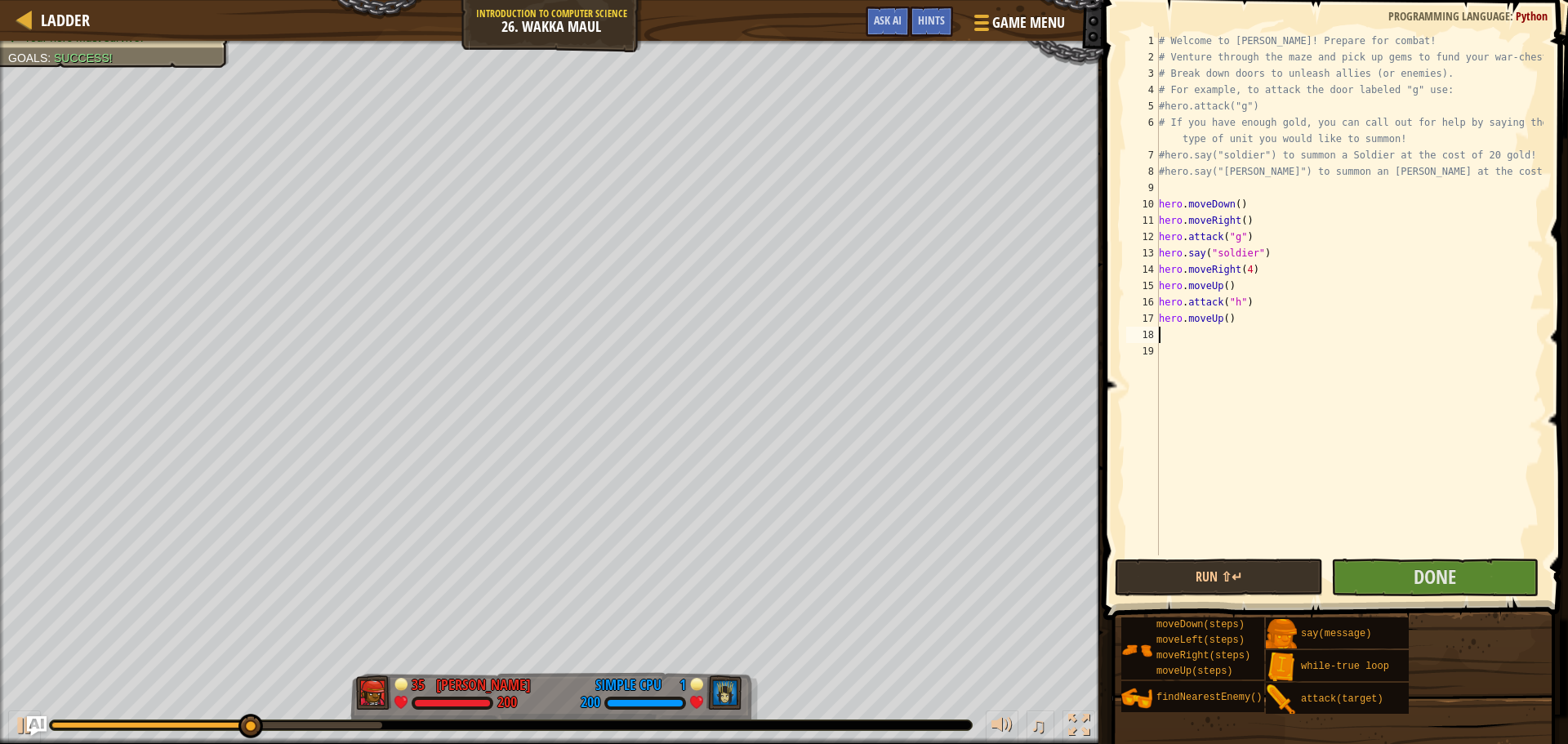
type textarea "h"
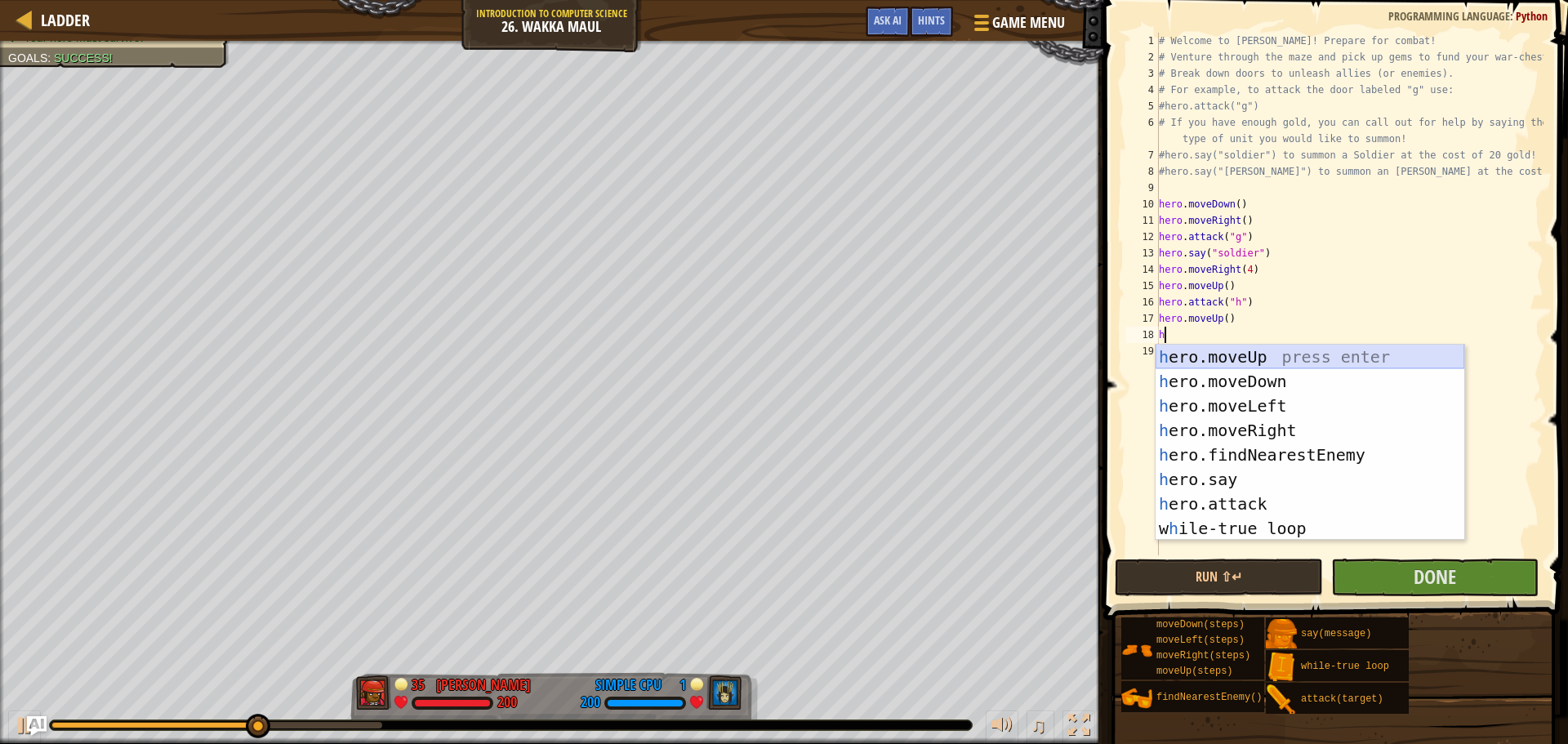
click at [1258, 365] on div "h ero.moveUp press enter h ero.moveDown press enter h ero.moveLeft press enter …" at bounding box center [1309, 467] width 309 height 245
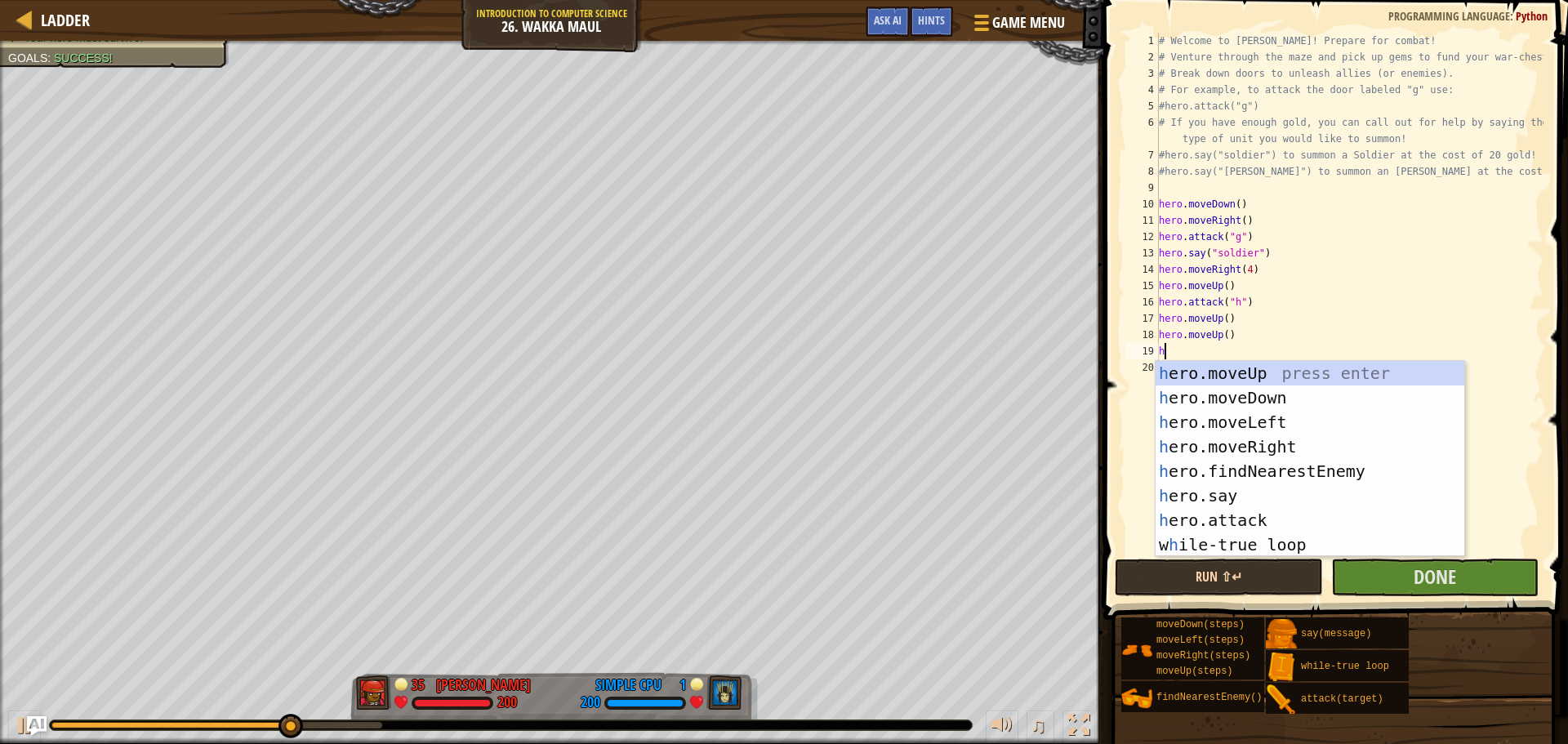
type textarea "h"
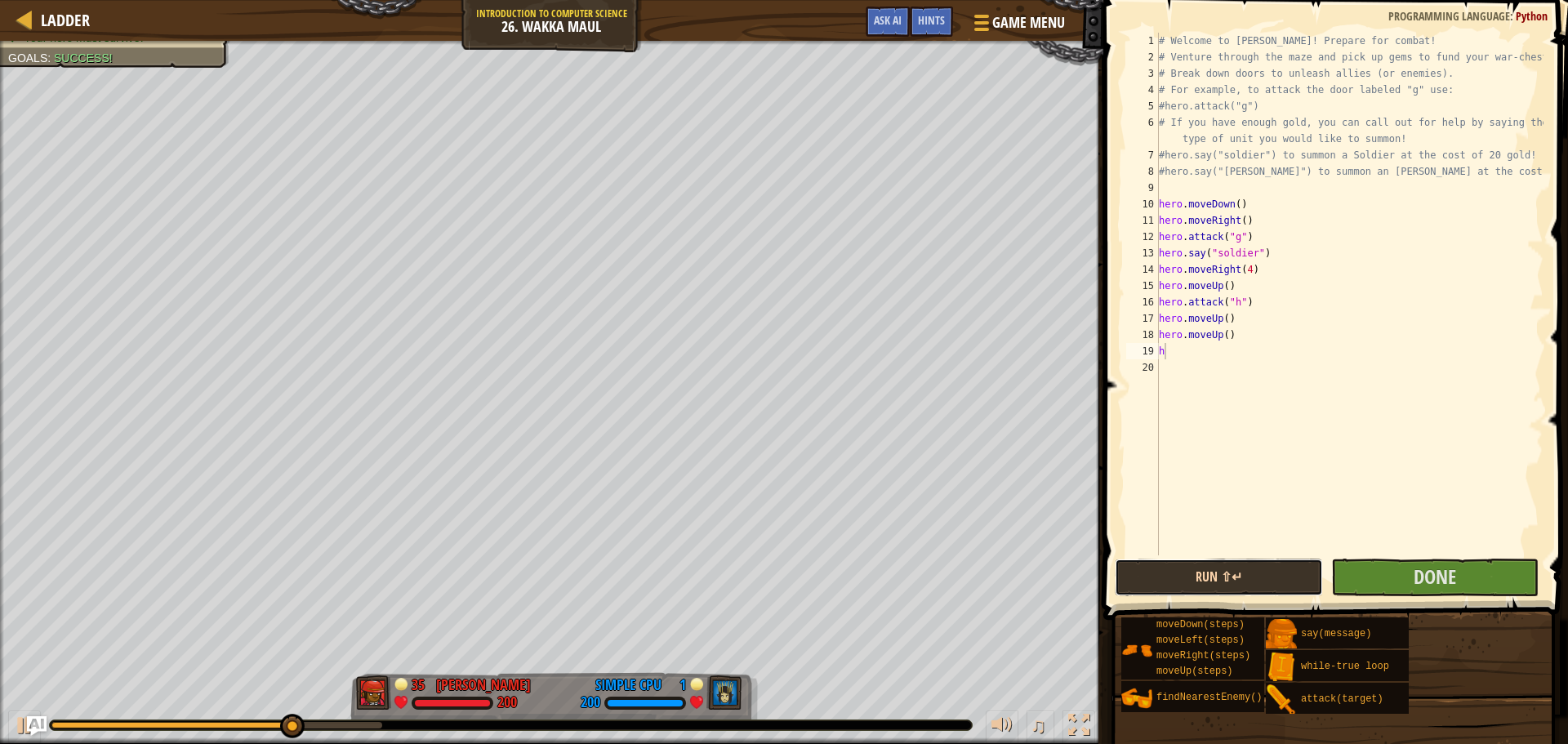
click at [1229, 574] on button "Run ⇧↵" at bounding box center [1218, 577] width 208 height 38
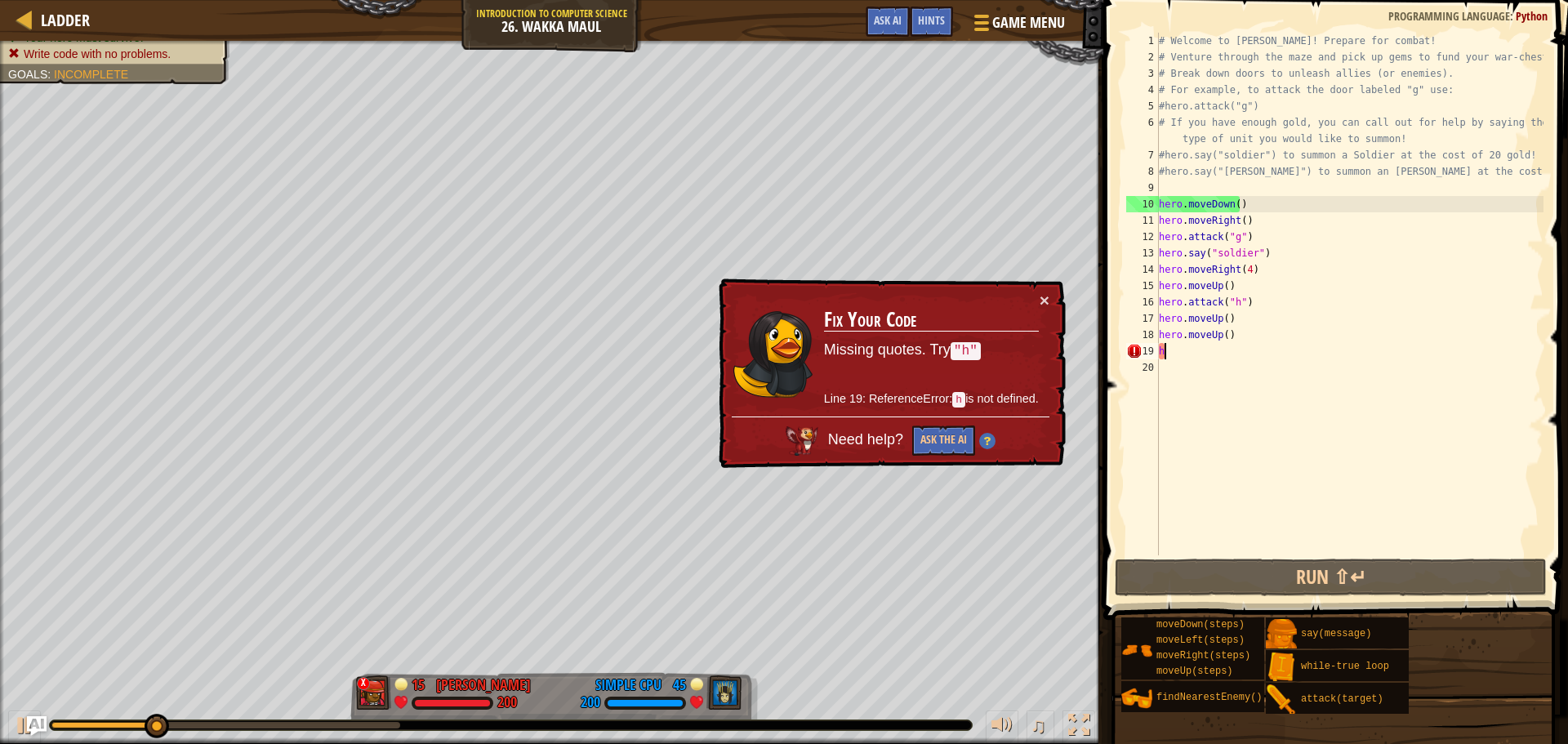
click at [1051, 301] on div "× Fix Your Code Missing quotes. Try "h" Line 19: ReferenceError: h is not defin…" at bounding box center [890, 374] width 351 height 191
click at [1043, 301] on button "×" at bounding box center [1044, 300] width 10 height 17
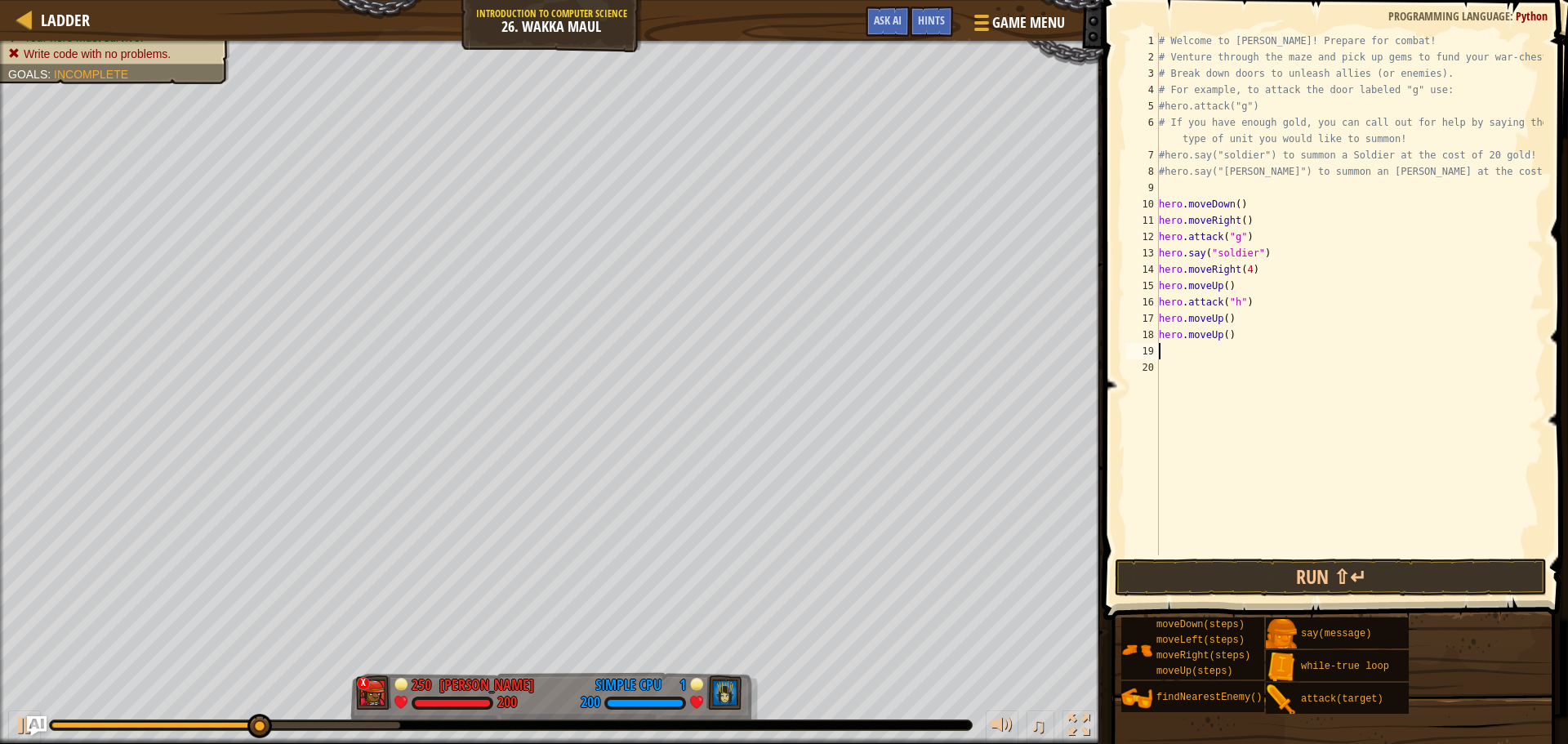
type textarea "h"
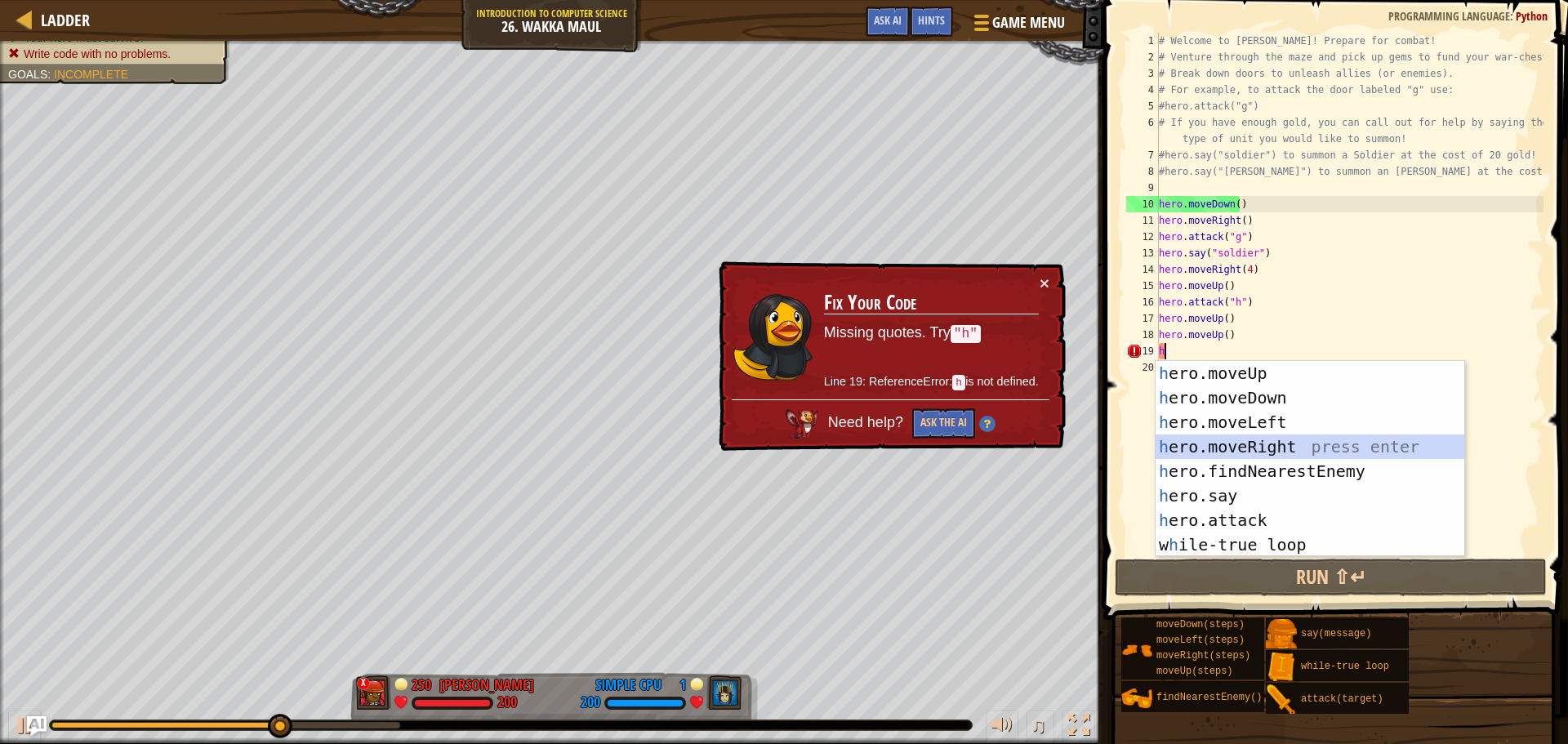
click at [1248, 448] on div "h ero.moveUp press enter h ero.moveDown press enter h ero.moveLeft press enter …" at bounding box center [1309, 484] width 309 height 245
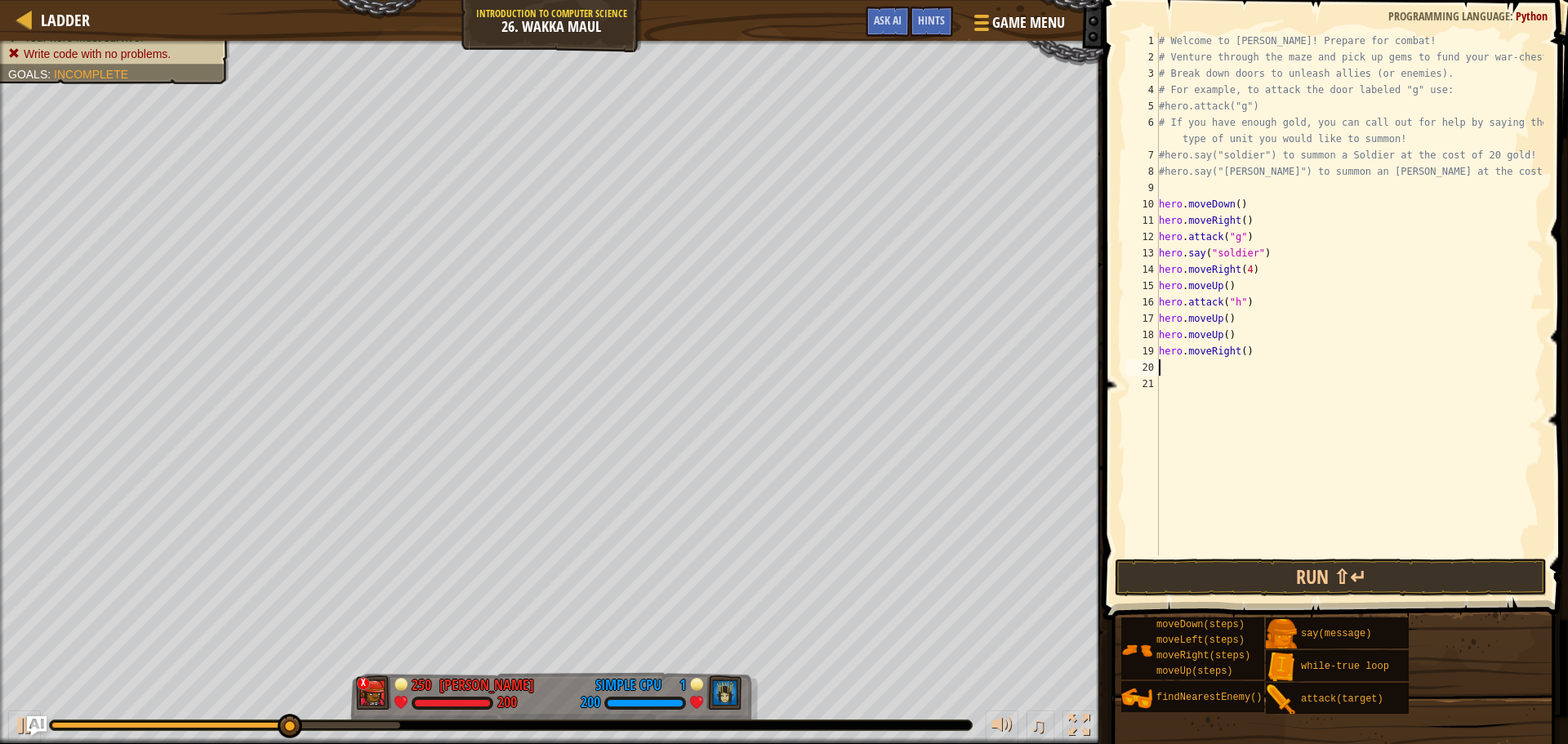
type textarea "h"
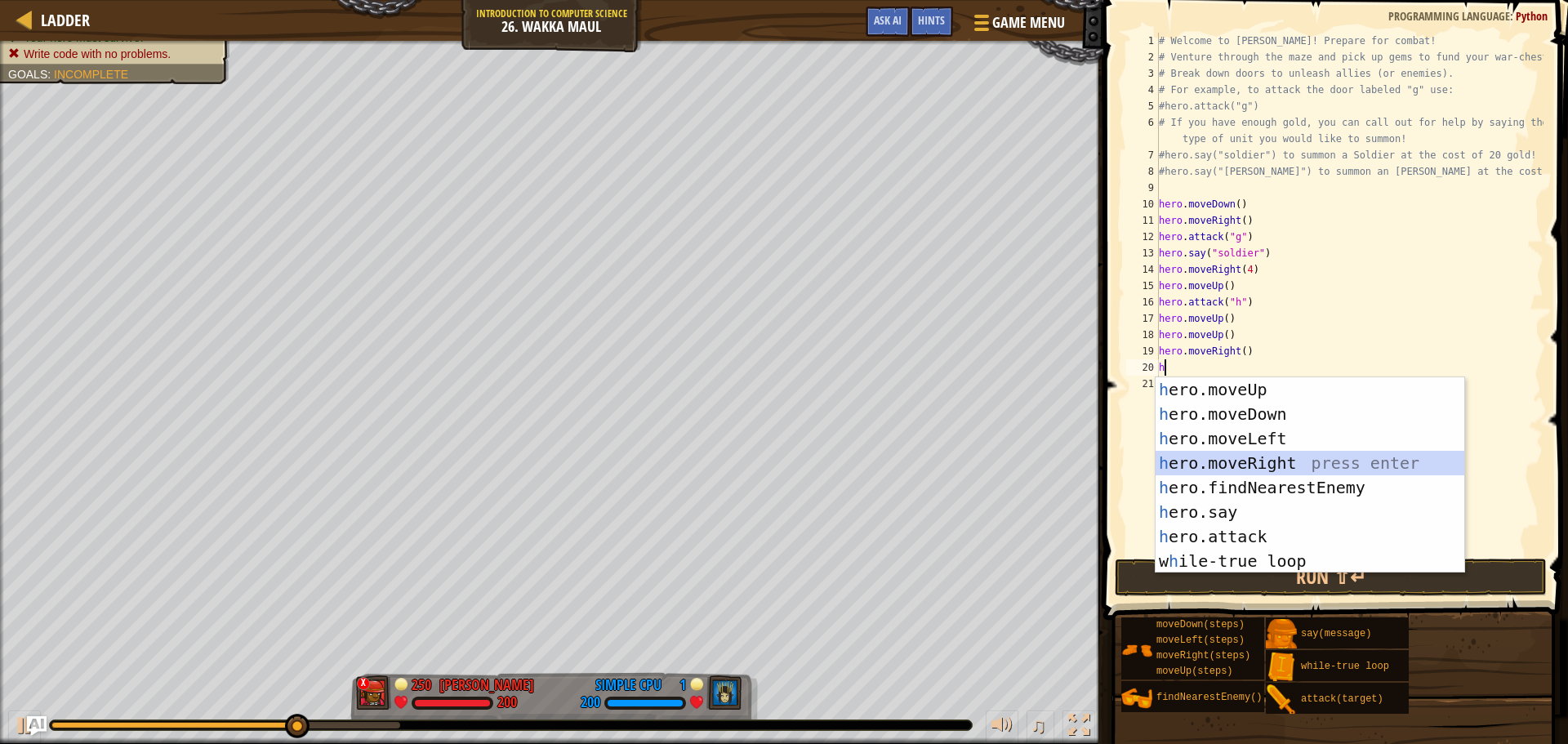
drag, startPoint x: 1257, startPoint y: 457, endPoint x: 1249, endPoint y: 448, distance: 12.0
click at [1256, 459] on div "h ero.moveUp press enter h ero.moveDown press enter h ero.moveLeft press enter …" at bounding box center [1309, 500] width 309 height 245
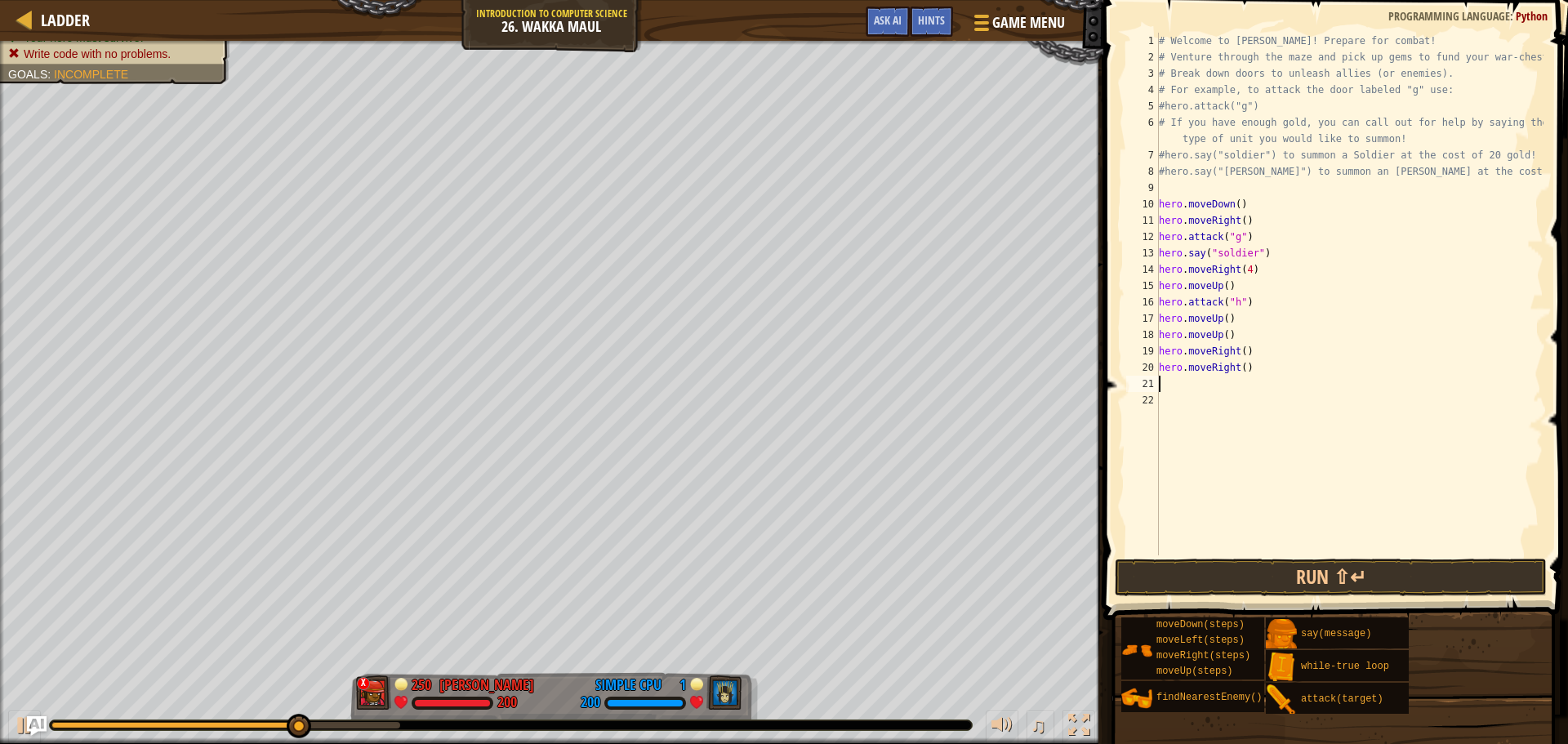
type textarea "h"
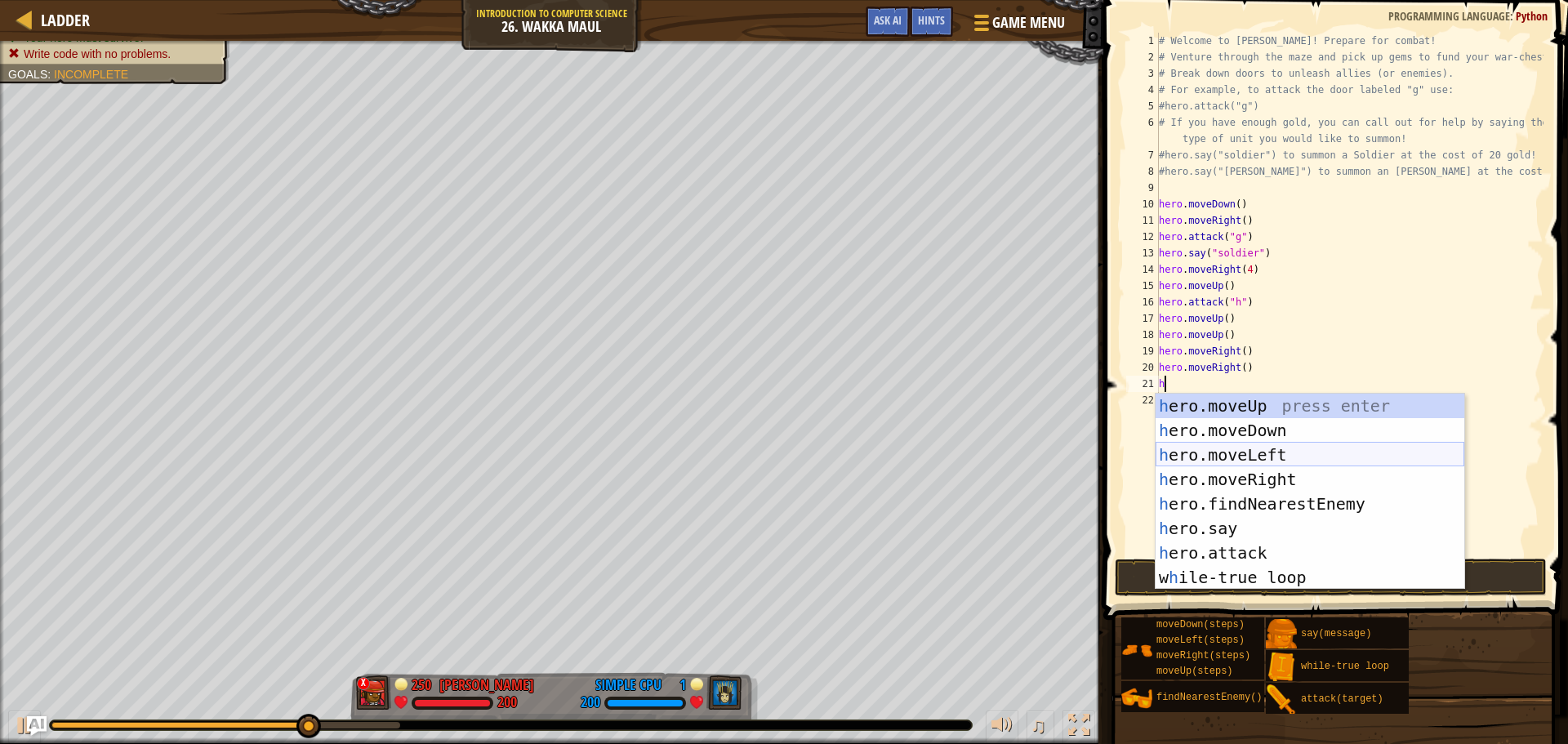
click at [1237, 450] on div "h ero.moveUp press enter h ero.moveDown press enter h ero.moveLeft press enter …" at bounding box center [1309, 516] width 309 height 245
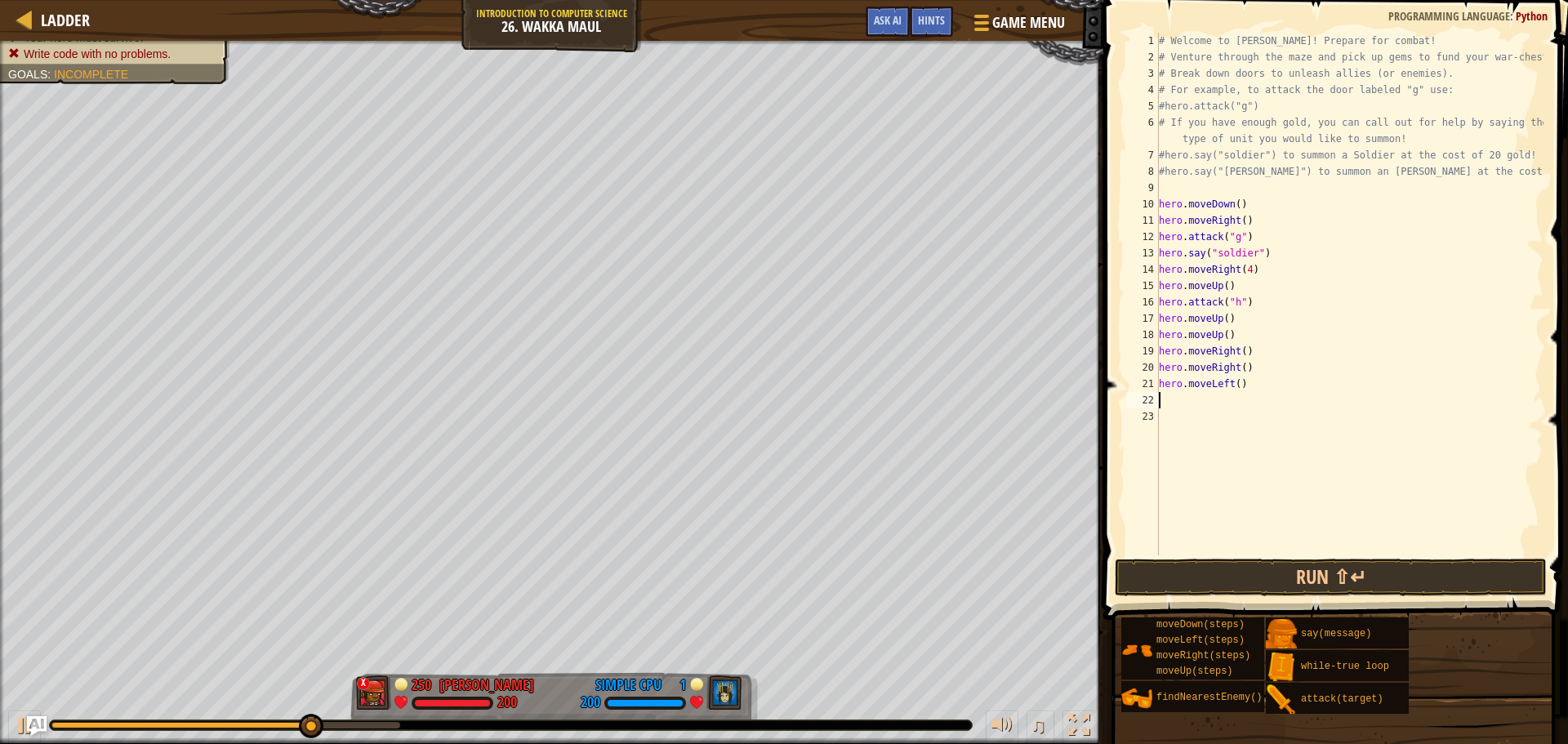
type textarea "h"
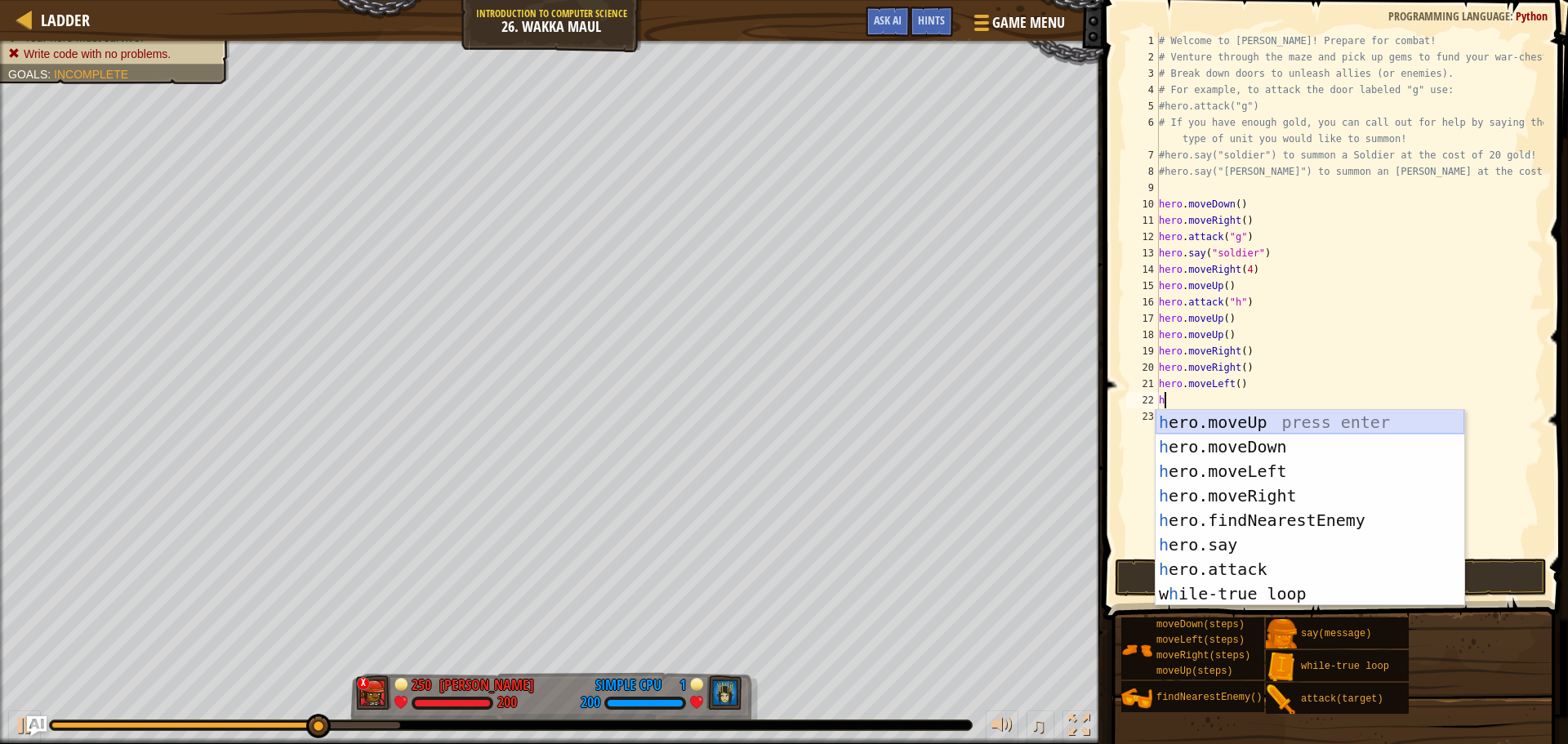
click at [1297, 411] on div "h ero.moveUp press enter h ero.moveDown press enter h ero.moveLeft press enter …" at bounding box center [1309, 532] width 309 height 245
type textarea "h"
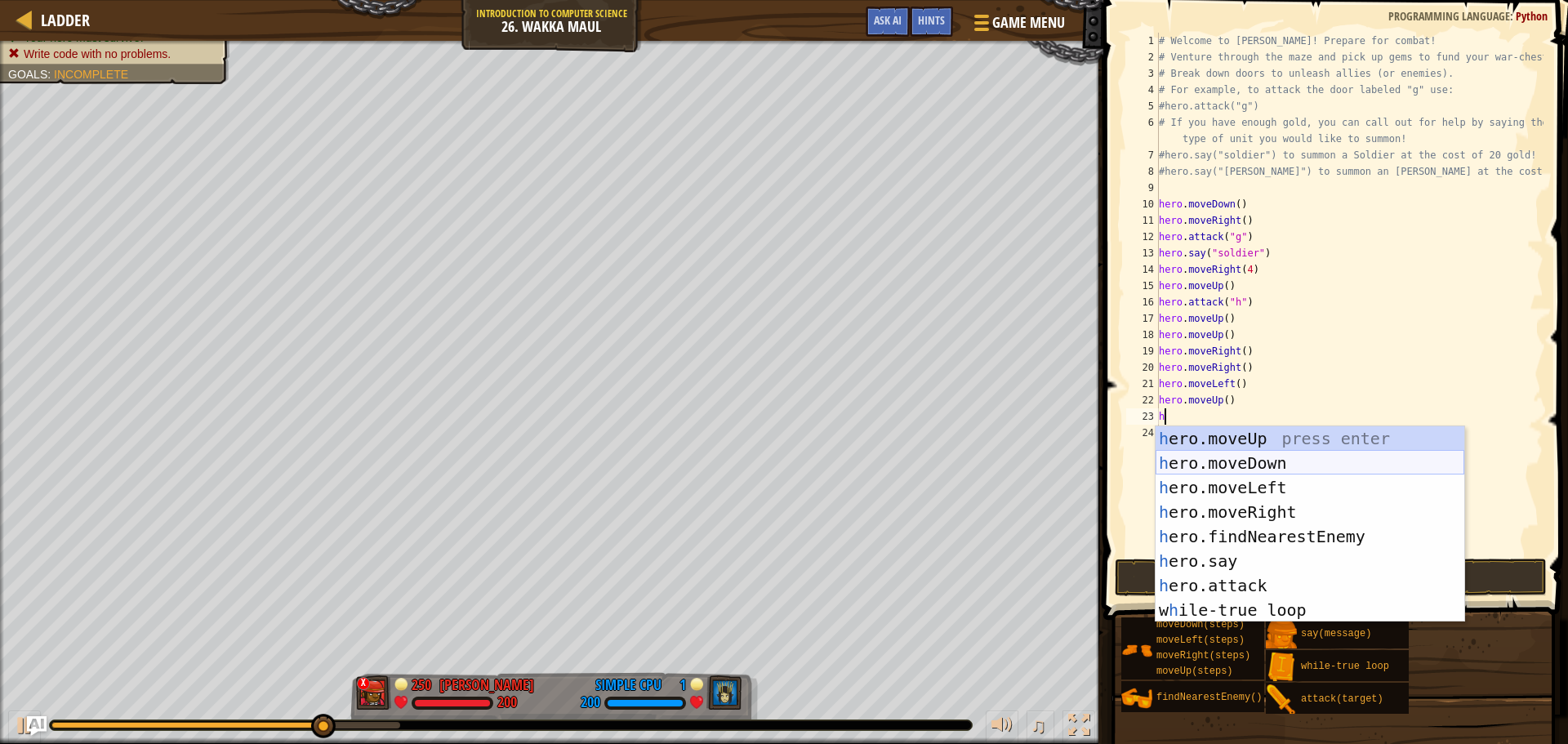
click at [1291, 453] on div "h ero.moveUp press enter h ero.moveDown press enter h ero.moveLeft press enter …" at bounding box center [1309, 549] width 309 height 245
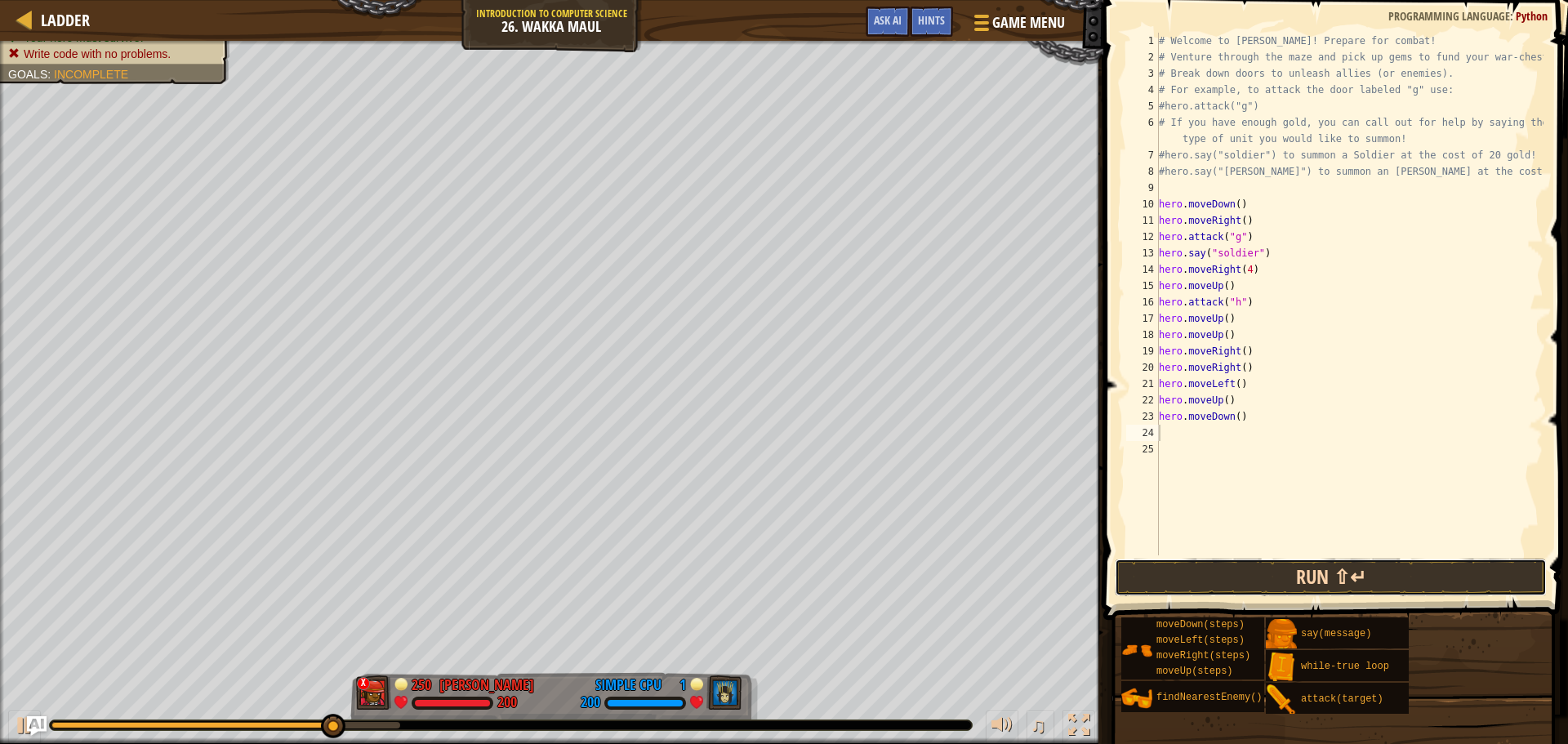
click at [1218, 571] on button "Run ⇧↵" at bounding box center [1331, 577] width 432 height 38
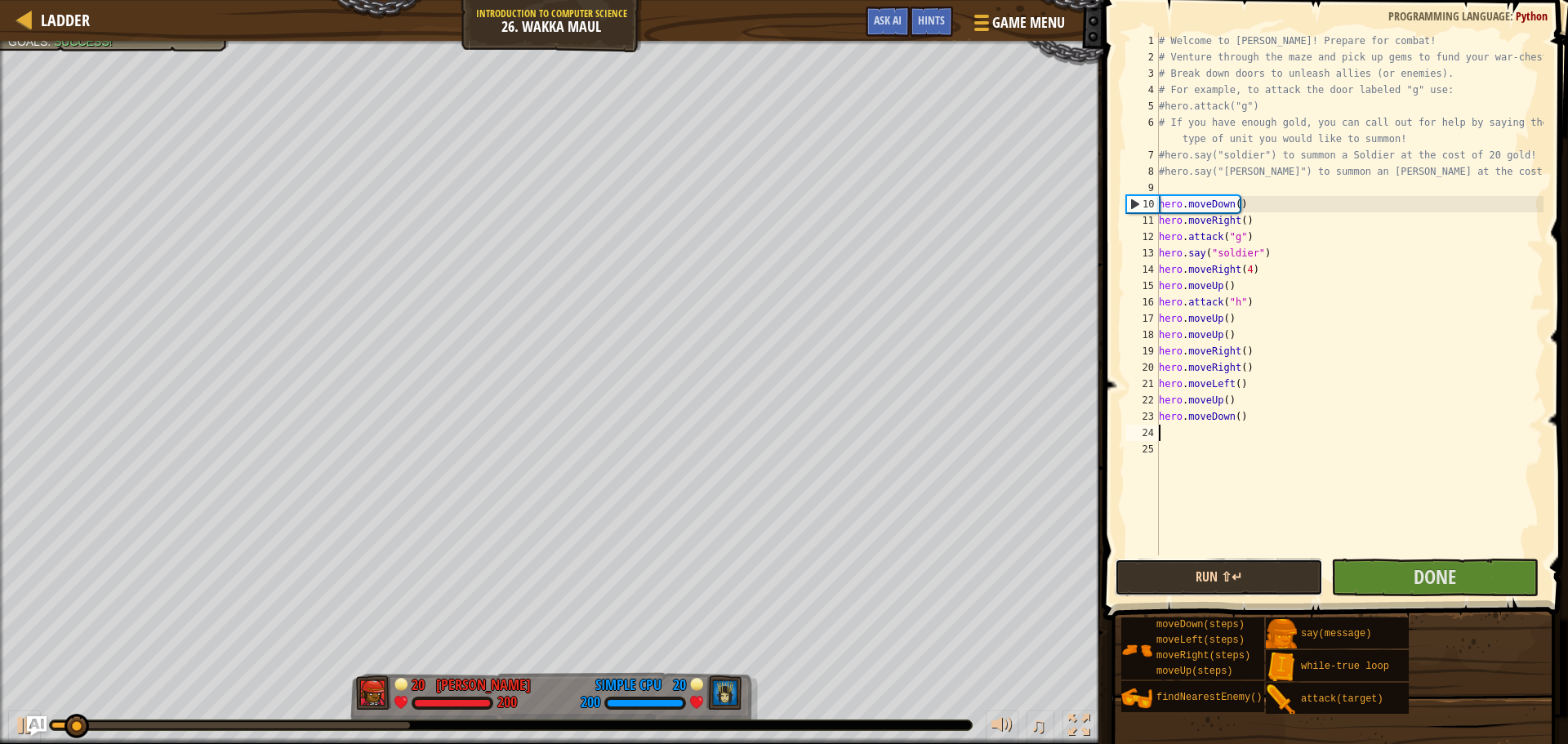
click at [1218, 572] on button "Run ⇧↵" at bounding box center [1218, 577] width 208 height 38
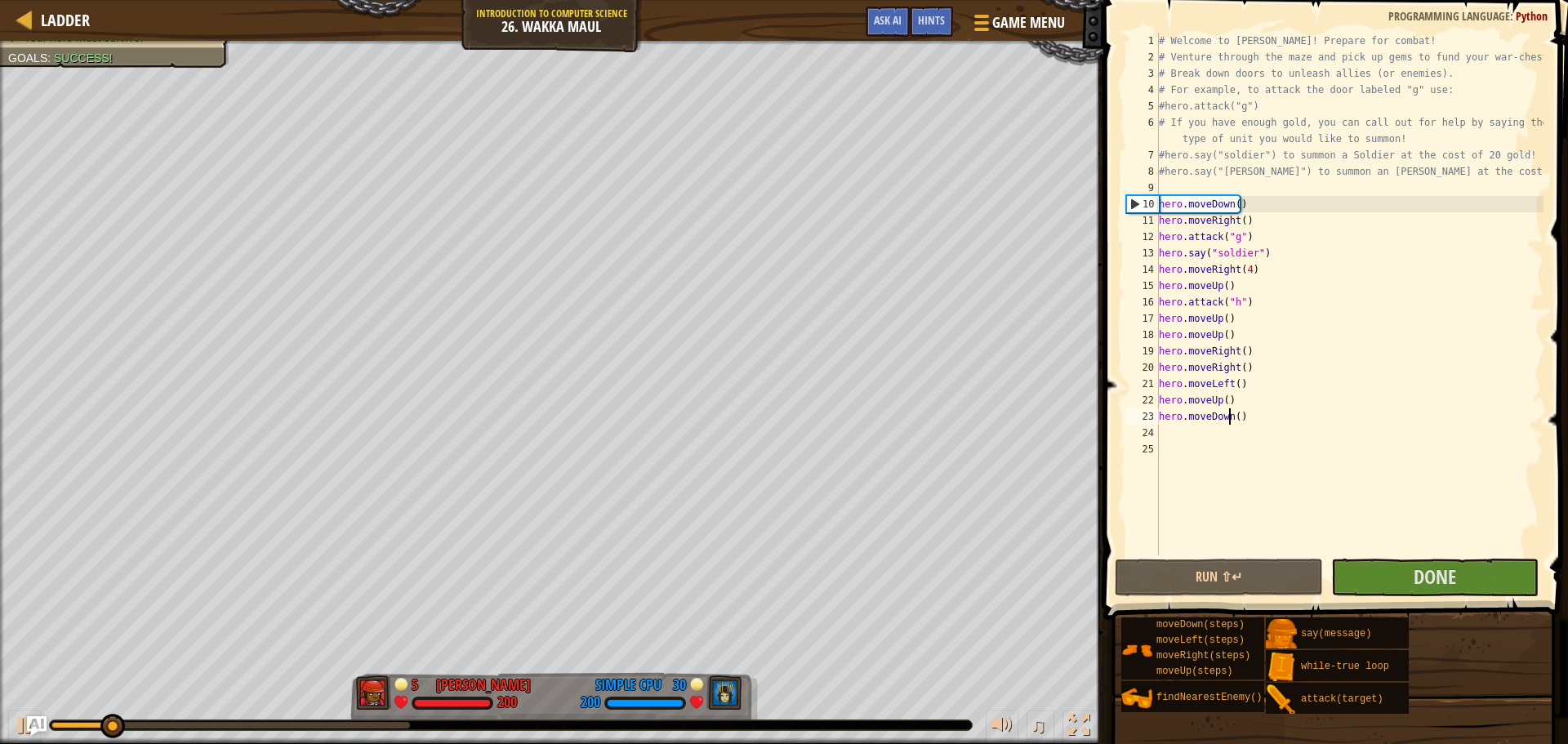
click at [1231, 419] on div "# Welcome to [PERSON_NAME]! Prepare for combat! # Venture through the maze and …" at bounding box center [1349, 310] width 387 height 555
click at [1234, 414] on div "# Welcome to [PERSON_NAME]! Prepare for combat! # Venture through the maze and …" at bounding box center [1349, 310] width 387 height 555
type textarea "hero.moveDown(2)"
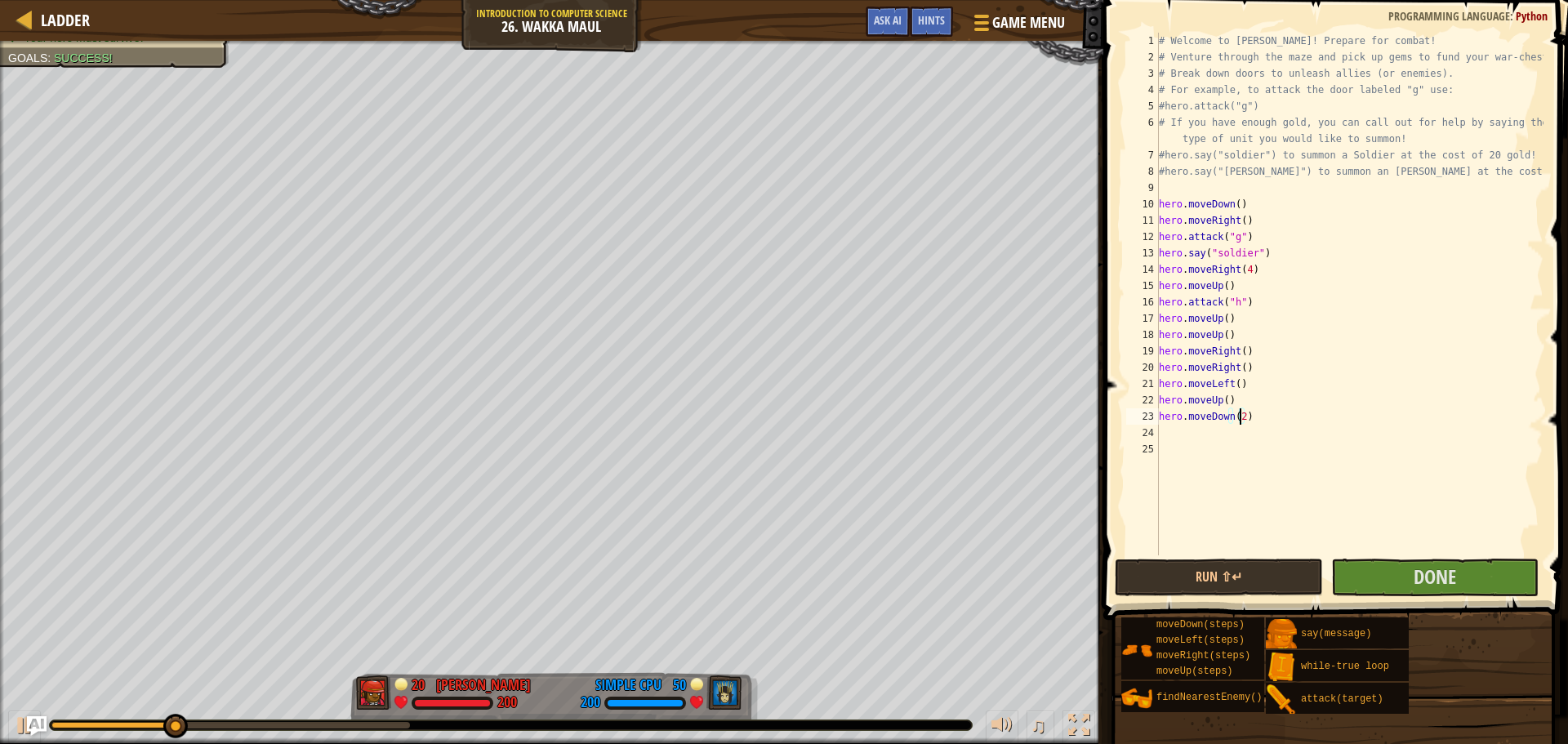
click at [1217, 437] on div "# Welcome to [PERSON_NAME]! Prepare for combat! # Venture through the maze and …" at bounding box center [1349, 310] width 387 height 555
click at [1241, 418] on div "# Welcome to [PERSON_NAME]! Prepare for combat! # Venture through the maze and …" at bounding box center [1349, 310] width 387 height 555
type textarea "hero.moveDown(2)"
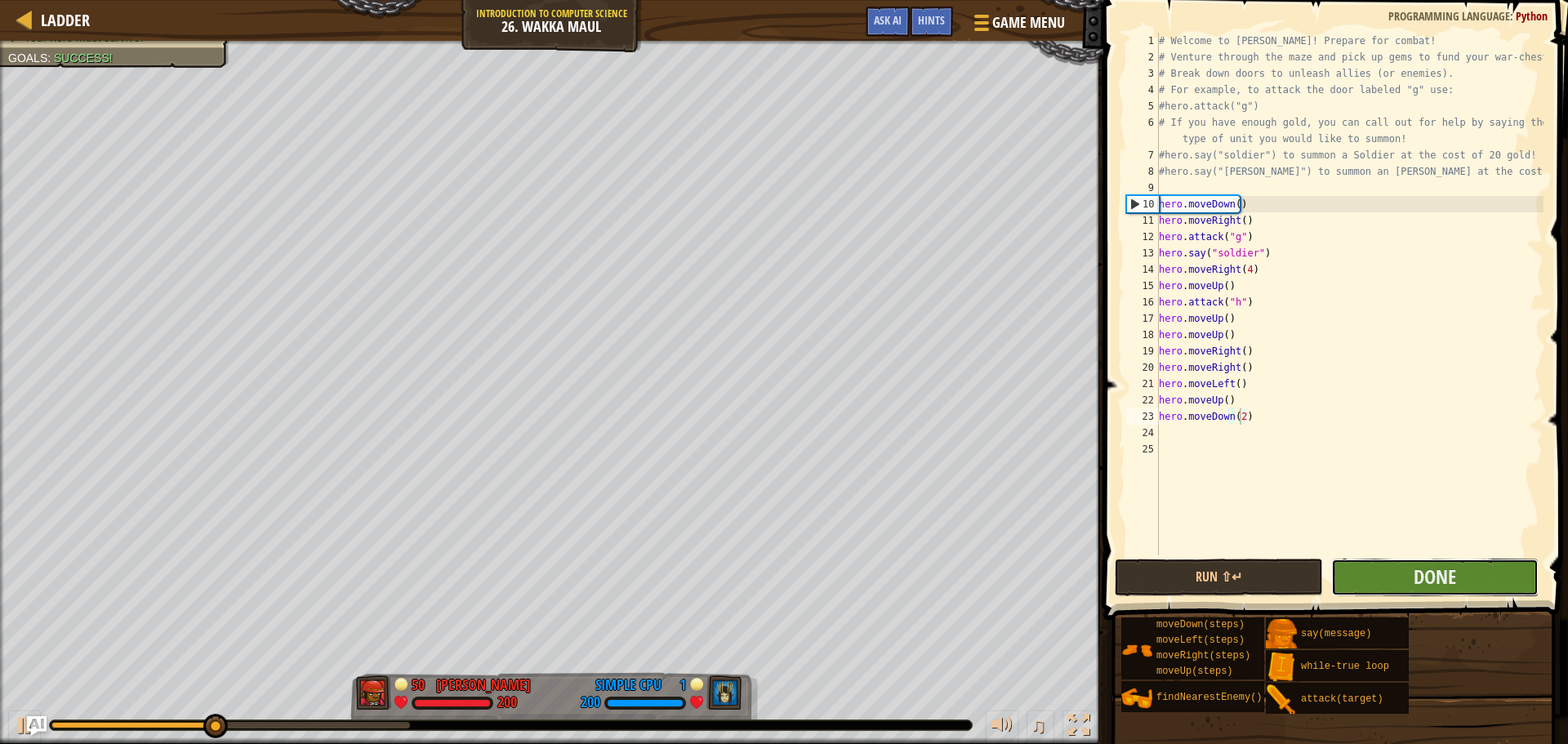
click at [1478, 572] on button "Done" at bounding box center [1434, 577] width 208 height 38
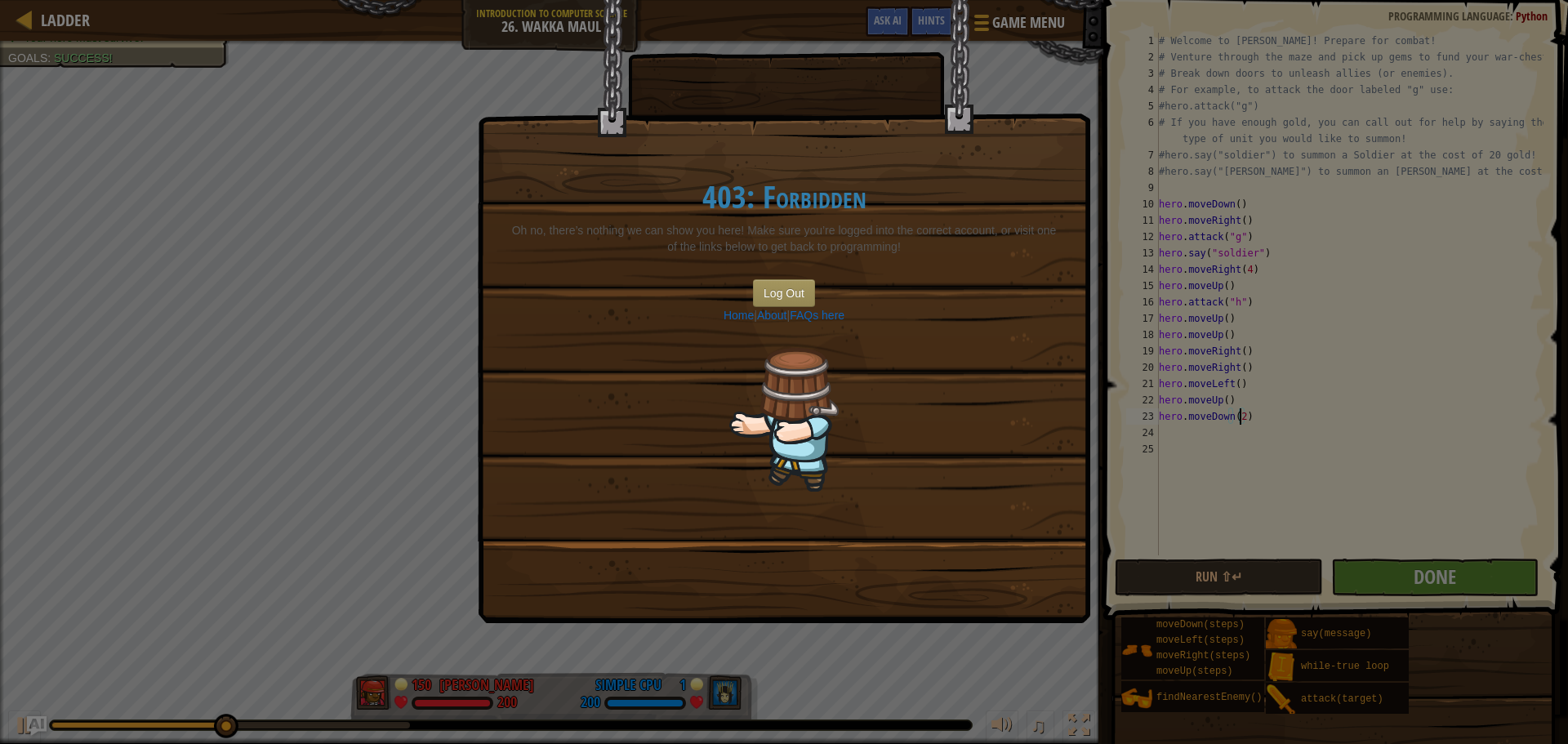
click at [977, 471] on div "403: Forbidden Oh no, there’s nothing we can show you here! Make sure you’re lo…" at bounding box center [784, 336] width 578 height 378
click at [1536, 471] on div "403: Forbidden Oh no, there’s nothing we can show you here! Make sure you’re lo…" at bounding box center [784, 372] width 1568 height 744
click at [1153, 498] on div "403: Forbidden Oh no, there’s nothing we can show you here! Make sure you’re lo…" at bounding box center [784, 372] width 1568 height 744
click at [1104, 325] on div "403: Forbidden Oh no, there’s nothing we can show you here! Make sure you’re lo…" at bounding box center [784, 372] width 1568 height 744
drag, startPoint x: 705, startPoint y: 272, endPoint x: 774, endPoint y: 287, distance: 70.6
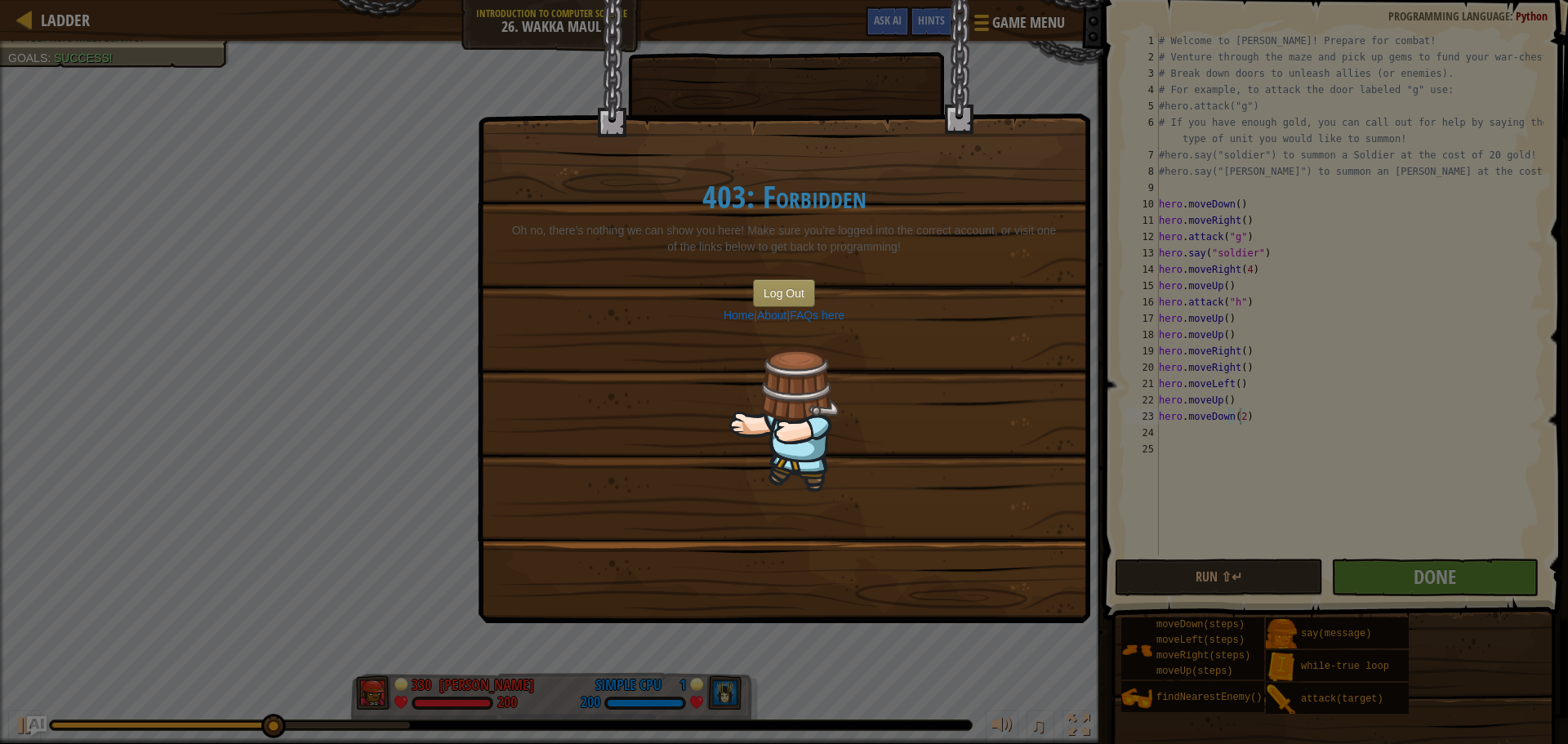
click at [714, 277] on div "403: Forbidden Oh no, there’s nothing we can show you here! Make sure you’re lo…" at bounding box center [784, 336] width 578 height 378
click at [777, 288] on button "Log Out" at bounding box center [784, 293] width 62 height 28
